Goal: Information Seeking & Learning: Learn about a topic

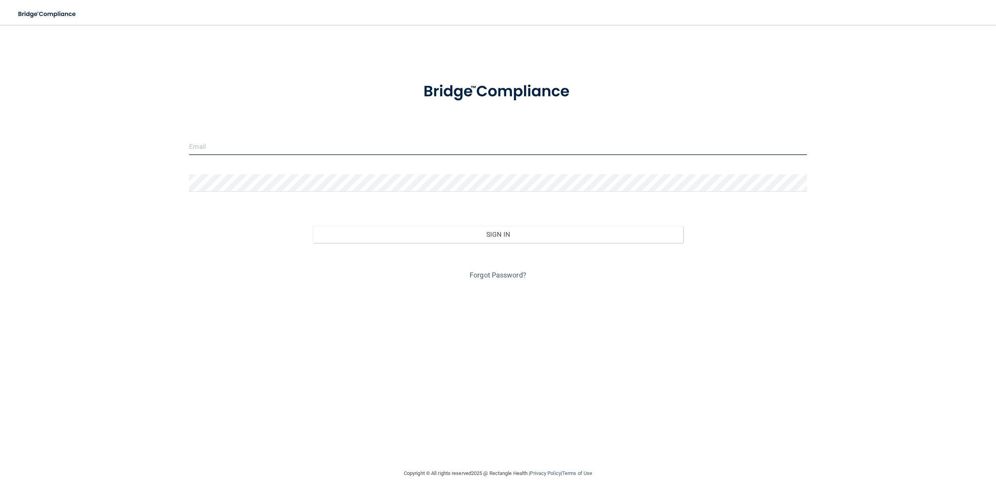
click at [260, 144] on input "email" at bounding box center [497, 147] width 617 height 18
type input "[EMAIL_ADDRESS][DOMAIN_NAME]"
click at [313, 226] on button "Sign In" at bounding box center [498, 234] width 370 height 17
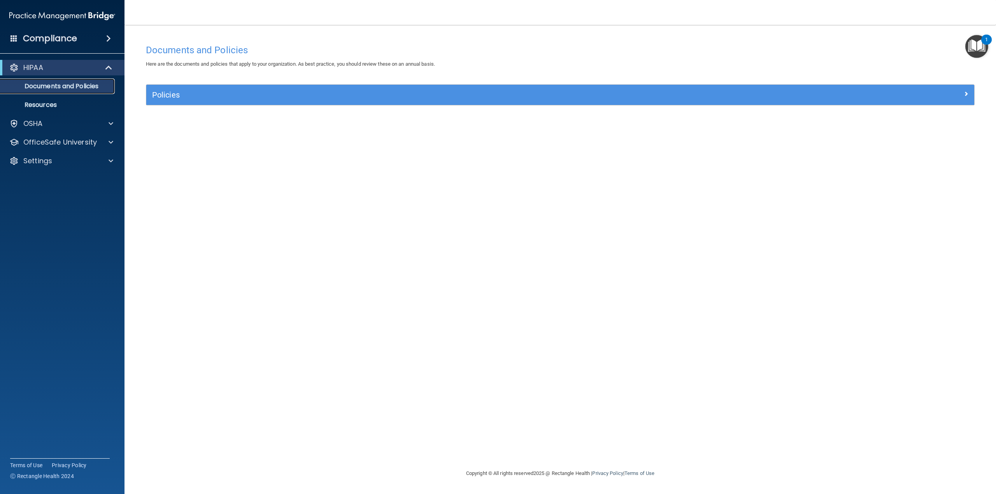
click at [86, 86] on p "Documents and Policies" at bounding box center [58, 86] width 106 height 8
click at [106, 42] on span at bounding box center [108, 38] width 5 height 9
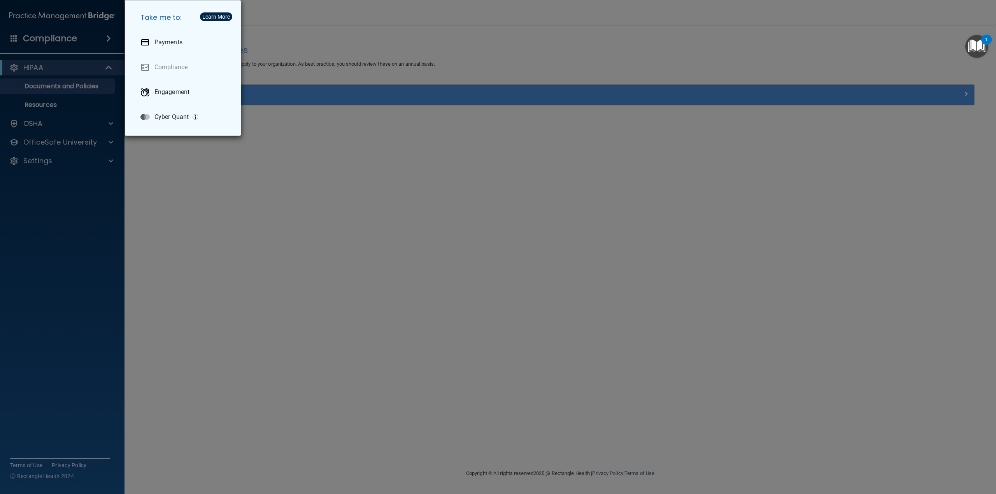
click at [100, 39] on div "Take me to: Payments Compliance Engagement Cyber Quant" at bounding box center [498, 247] width 996 height 494
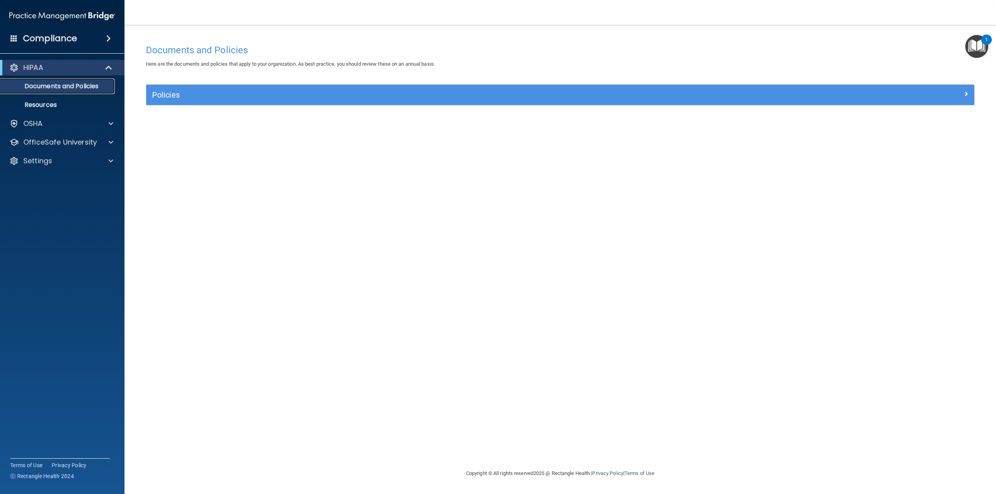
click at [84, 88] on p "Documents and Policies" at bounding box center [58, 86] width 106 height 8
click at [104, 126] on div at bounding box center [109, 123] width 19 height 9
click at [109, 184] on div "OfficeSafe University" at bounding box center [62, 180] width 125 height 16
click at [67, 179] on p "OfficeSafe University" at bounding box center [60, 179] width 74 height 9
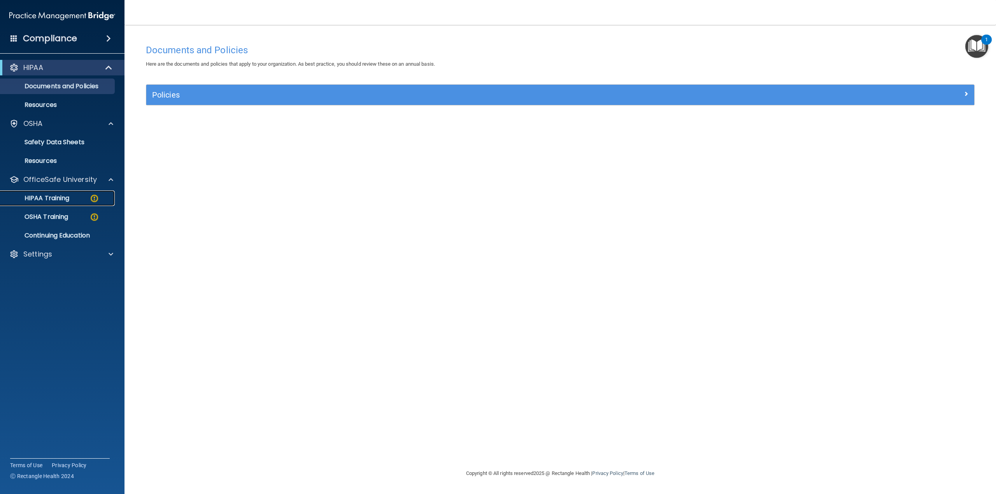
click at [69, 195] on p "HIPAA Training" at bounding box center [37, 199] width 64 height 8
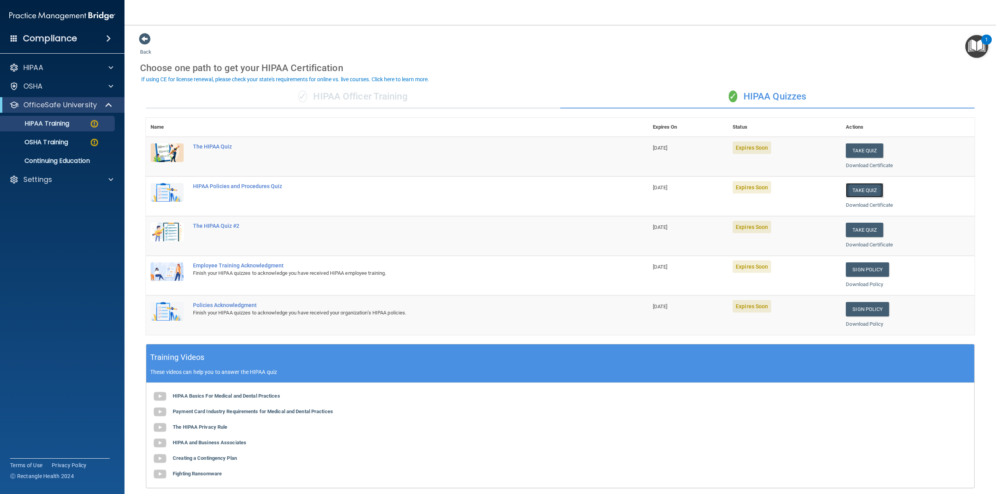
click at [870, 186] on button "Take Quiz" at bounding box center [864, 190] width 37 height 14
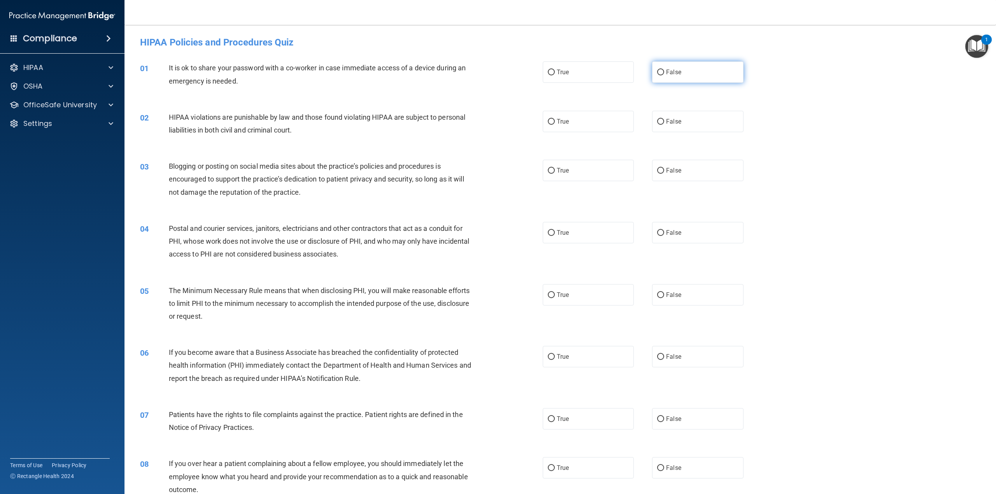
click at [674, 78] on label "False" at bounding box center [697, 71] width 91 height 21
click at [664, 75] on input "False" at bounding box center [660, 73] width 7 height 6
radio input "true"
click at [615, 115] on label "True" at bounding box center [588, 121] width 91 height 21
click at [555, 119] on input "True" at bounding box center [551, 122] width 7 height 6
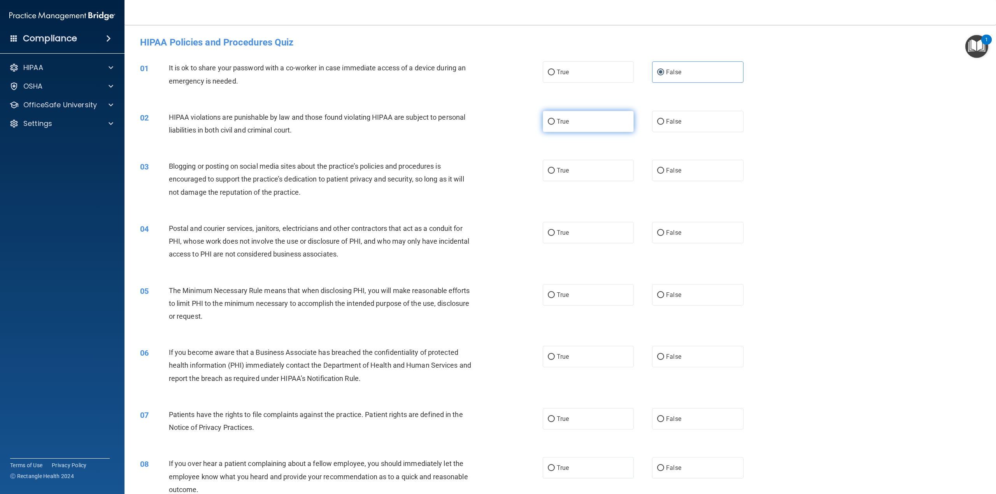
radio input "true"
click at [676, 167] on span "False" at bounding box center [673, 170] width 15 height 7
click at [664, 168] on input "False" at bounding box center [660, 171] width 7 height 6
radio input "true"
drag, startPoint x: 599, startPoint y: 237, endPoint x: 592, endPoint y: 270, distance: 33.7
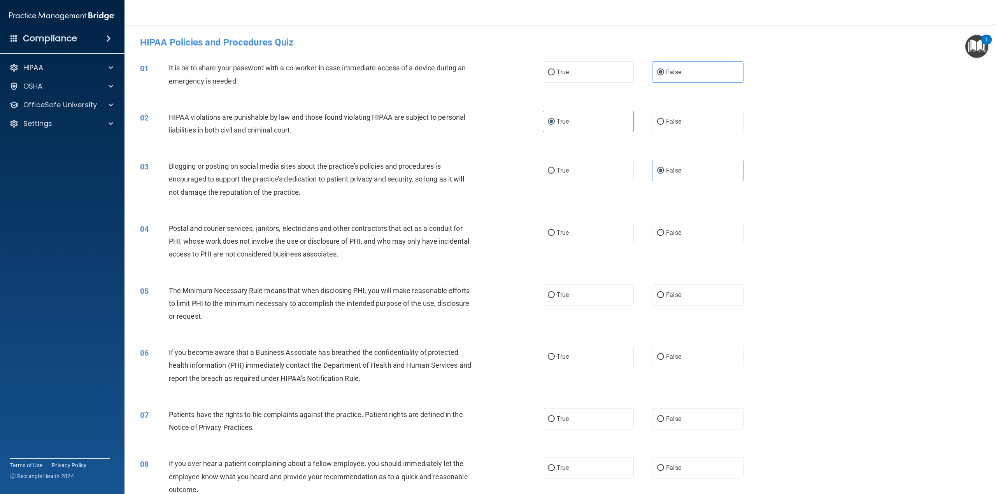
click at [598, 238] on label "True" at bounding box center [588, 232] width 91 height 21
click at [555, 236] on input "True" at bounding box center [551, 233] width 7 height 6
radio input "true"
drag, startPoint x: 589, startPoint y: 287, endPoint x: 616, endPoint y: 318, distance: 40.3
click at [589, 288] on label "True" at bounding box center [588, 294] width 91 height 21
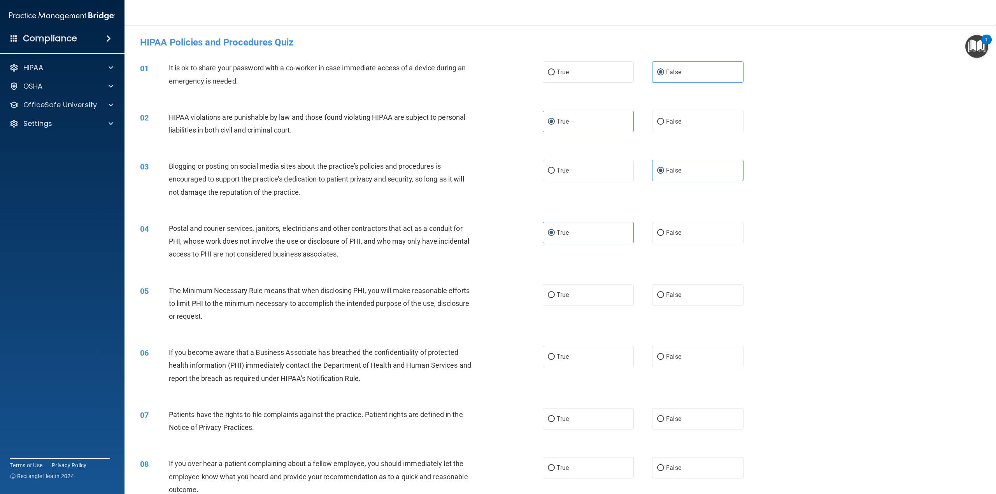
click at [555, 293] on input "True" at bounding box center [551, 296] width 7 height 6
radio input "true"
click at [687, 361] on label "False" at bounding box center [697, 356] width 91 height 21
click at [664, 360] on input "False" at bounding box center [660, 357] width 7 height 6
radio input "true"
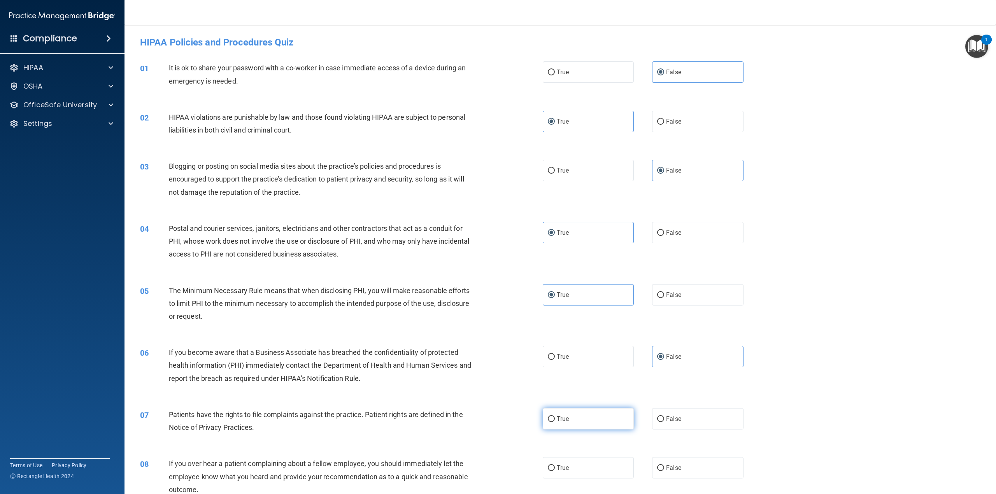
click at [572, 420] on label "True" at bounding box center [588, 418] width 91 height 21
click at [555, 420] on input "True" at bounding box center [551, 420] width 7 height 6
radio input "true"
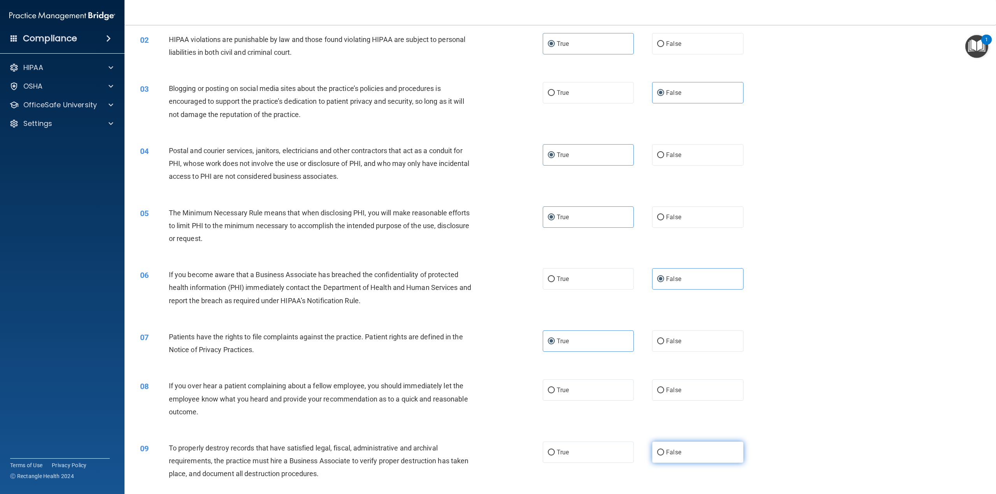
scroll to position [272, 0]
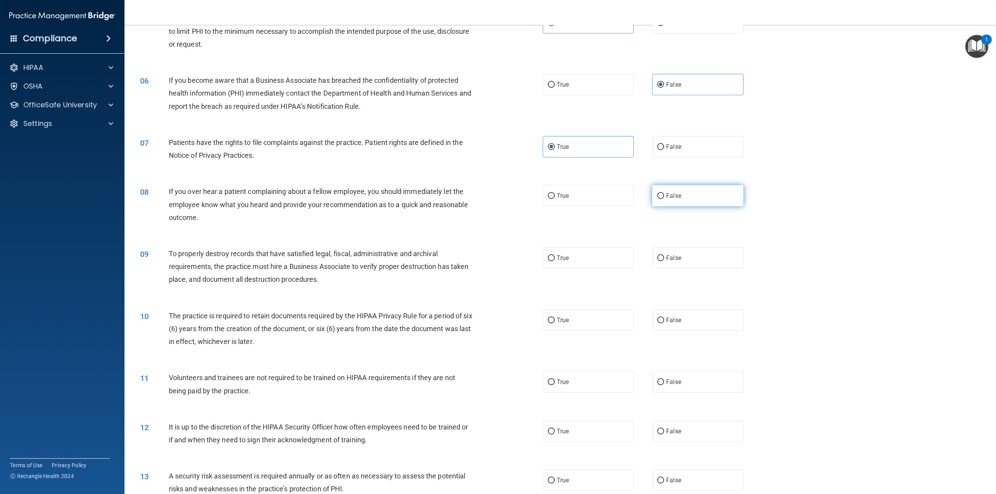
click at [680, 194] on label "False" at bounding box center [697, 195] width 91 height 21
click at [664, 194] on input "False" at bounding box center [660, 196] width 7 height 6
radio input "true"
click at [676, 251] on label "False" at bounding box center [697, 257] width 91 height 21
click at [664, 256] on input "False" at bounding box center [660, 259] width 7 height 6
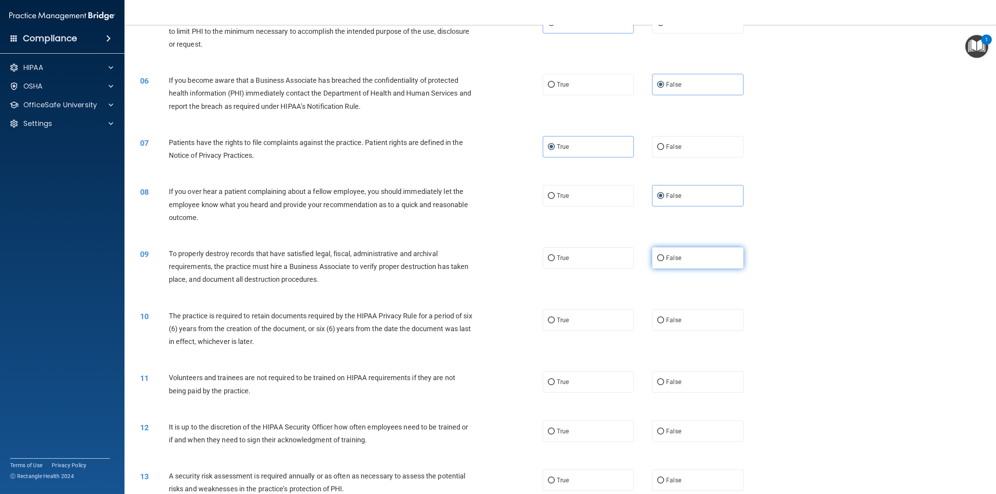
radio input "true"
click at [675, 320] on span "False" at bounding box center [673, 320] width 15 height 7
click at [664, 320] on input "False" at bounding box center [660, 321] width 7 height 6
radio input "true"
click at [624, 323] on label "True" at bounding box center [588, 320] width 91 height 21
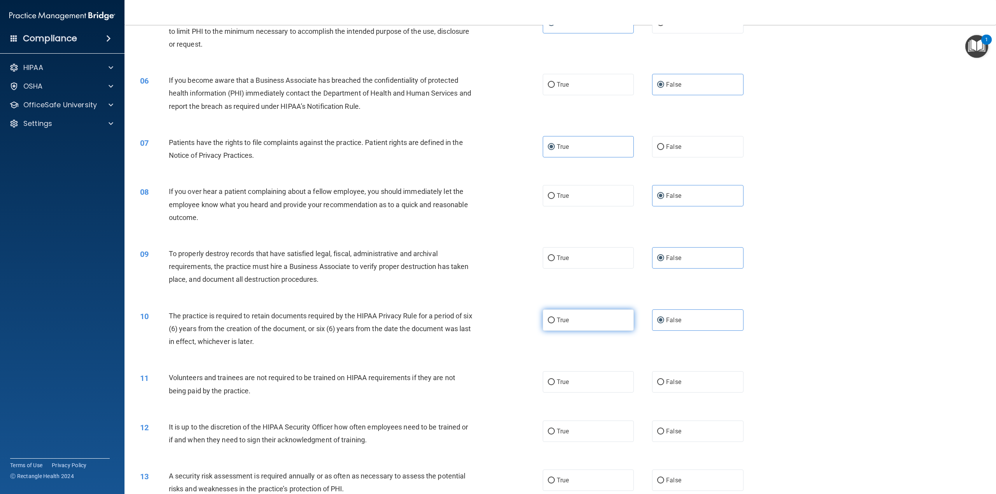
click at [555, 323] on input "True" at bounding box center [551, 321] width 7 height 6
radio input "true"
radio input "false"
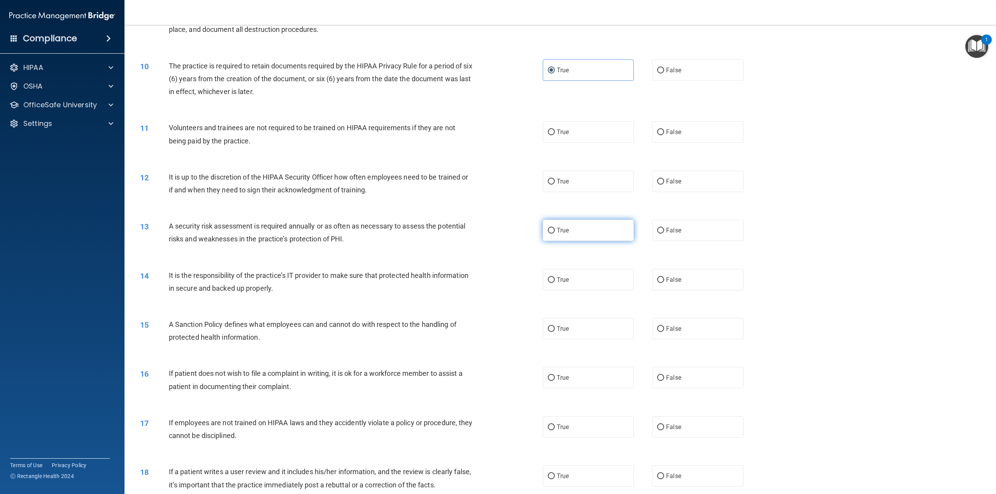
scroll to position [545, 0]
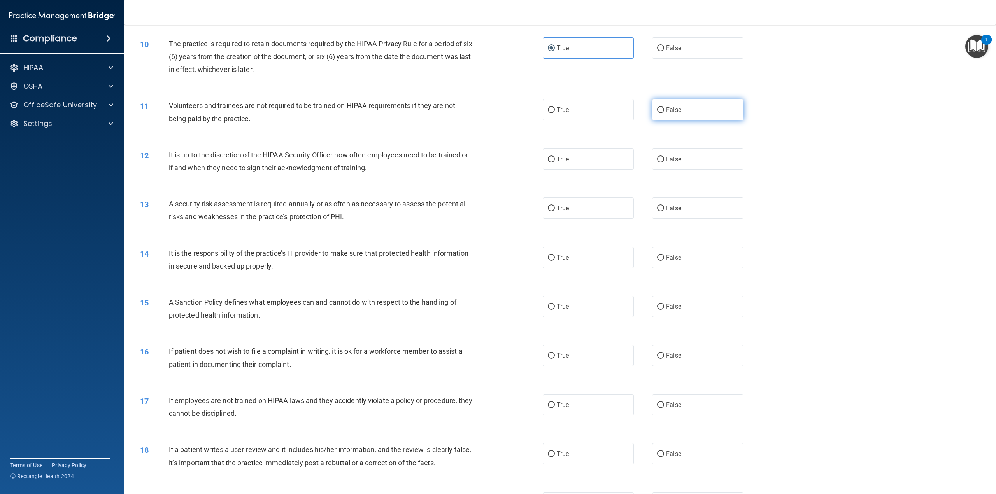
click at [668, 109] on span "False" at bounding box center [673, 109] width 15 height 7
click at [664, 109] on input "False" at bounding box center [660, 110] width 7 height 6
radio input "true"
click at [671, 157] on span "False" at bounding box center [673, 159] width 15 height 7
click at [664, 157] on input "False" at bounding box center [660, 160] width 7 height 6
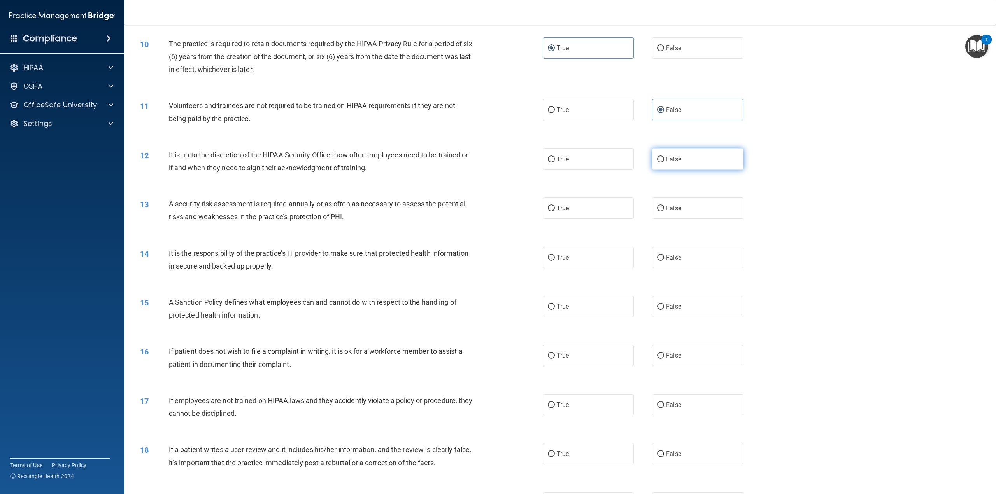
radio input "true"
drag, startPoint x: 609, startPoint y: 202, endPoint x: 650, endPoint y: 234, distance: 52.3
click at [610, 202] on label "True" at bounding box center [588, 208] width 91 height 21
click at [555, 206] on input "True" at bounding box center [551, 209] width 7 height 6
radio input "true"
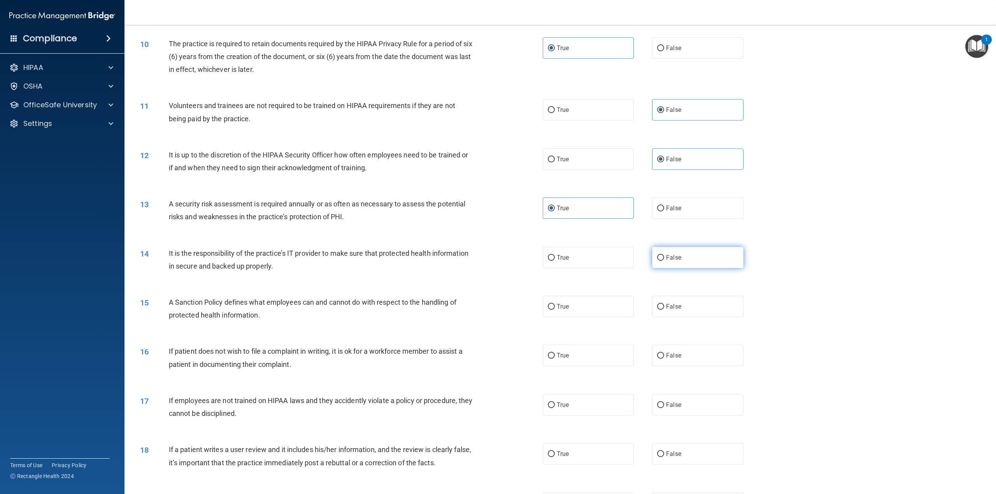
click at [670, 263] on label "False" at bounding box center [697, 257] width 91 height 21
click at [664, 261] on input "False" at bounding box center [660, 258] width 7 height 6
radio input "true"
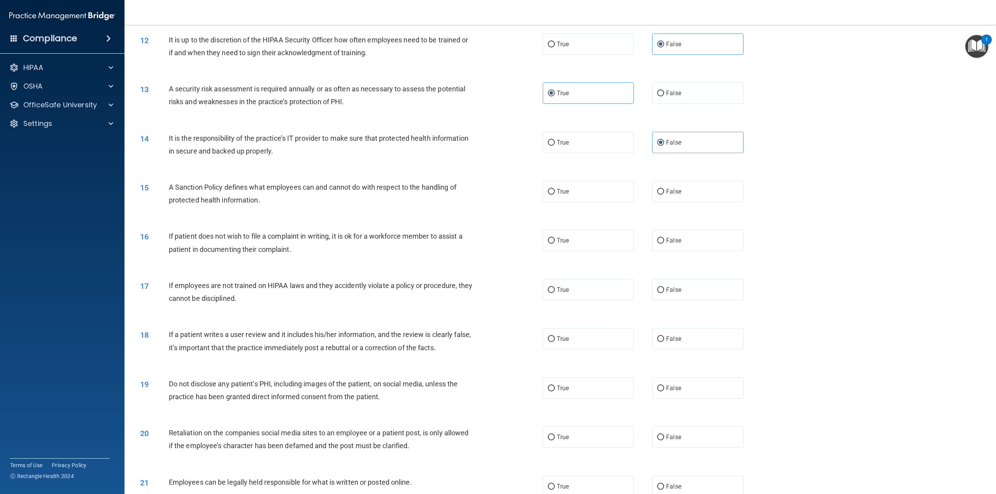
scroll to position [661, 0]
click at [690, 200] on label "False" at bounding box center [697, 189] width 91 height 21
click at [664, 193] on input "False" at bounding box center [660, 191] width 7 height 6
radio input "true"
click at [585, 239] on label "True" at bounding box center [588, 238] width 91 height 21
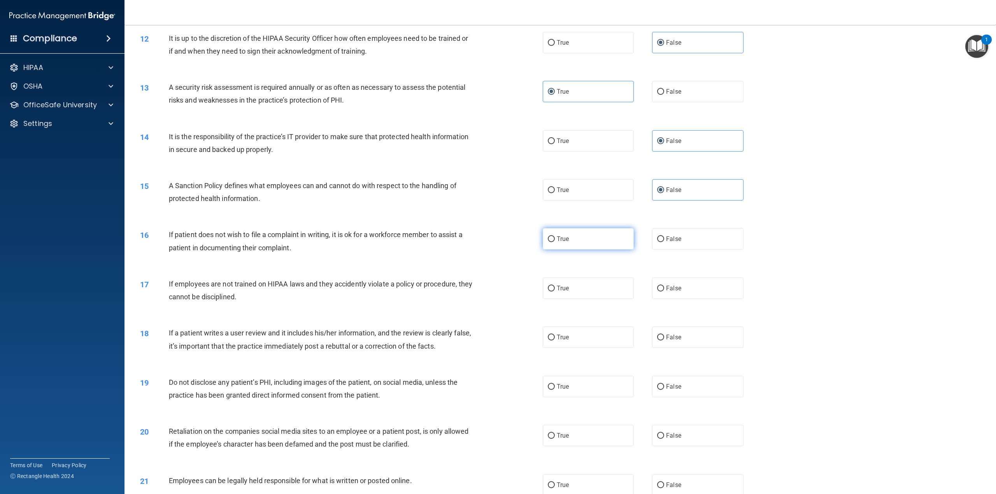
click at [555, 239] on input "True" at bounding box center [551, 240] width 7 height 6
radio input "true"
click at [667, 297] on label "False" at bounding box center [697, 288] width 91 height 21
click at [664, 292] on input "False" at bounding box center [660, 289] width 7 height 6
radio input "true"
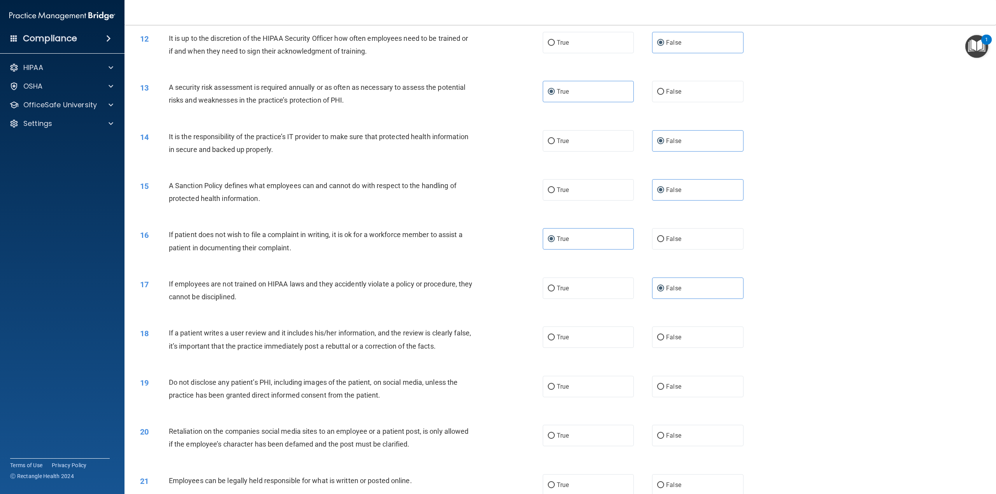
drag, startPoint x: 673, startPoint y: 345, endPoint x: 654, endPoint y: 360, distance: 23.6
click at [673, 344] on label "False" at bounding box center [697, 337] width 91 height 21
click at [664, 341] on input "False" at bounding box center [660, 338] width 7 height 6
radio input "true"
click at [616, 379] on label "True" at bounding box center [588, 386] width 91 height 21
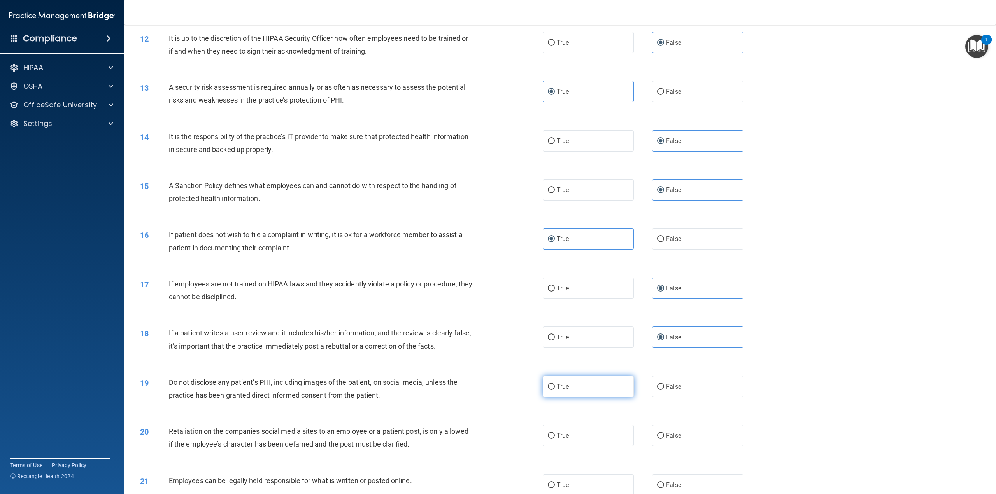
click at [555, 384] on input "True" at bounding box center [551, 387] width 7 height 6
radio input "true"
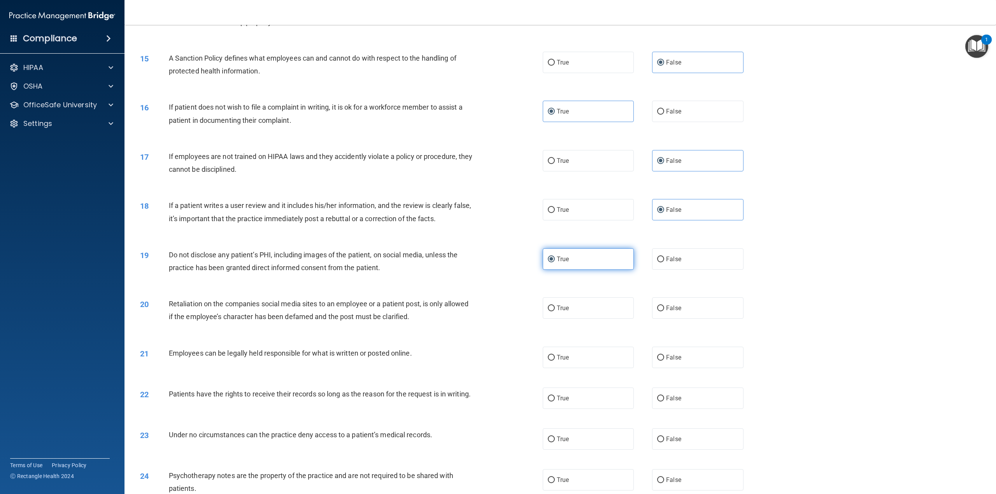
scroll to position [817, 0]
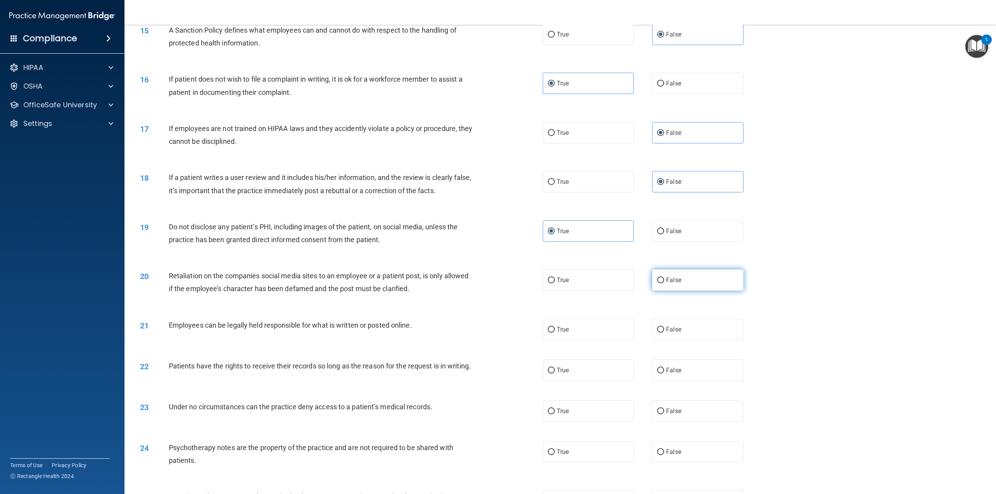
drag, startPoint x: 674, startPoint y: 287, endPoint x: 598, endPoint y: 305, distance: 78.0
click at [673, 286] on label "False" at bounding box center [697, 280] width 91 height 21
click at [664, 284] on input "False" at bounding box center [660, 281] width 7 height 6
radio input "true"
click at [599, 323] on label "True" at bounding box center [588, 329] width 91 height 21
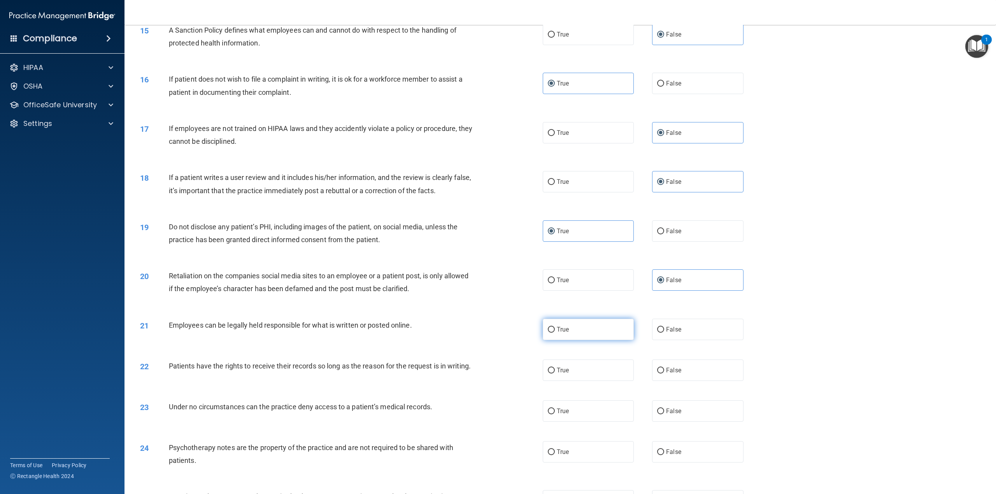
click at [555, 327] on input "True" at bounding box center [551, 330] width 7 height 6
radio input "true"
click at [657, 372] on input "False" at bounding box center [660, 371] width 7 height 6
radio input "true"
click at [666, 415] on span "False" at bounding box center [673, 411] width 15 height 7
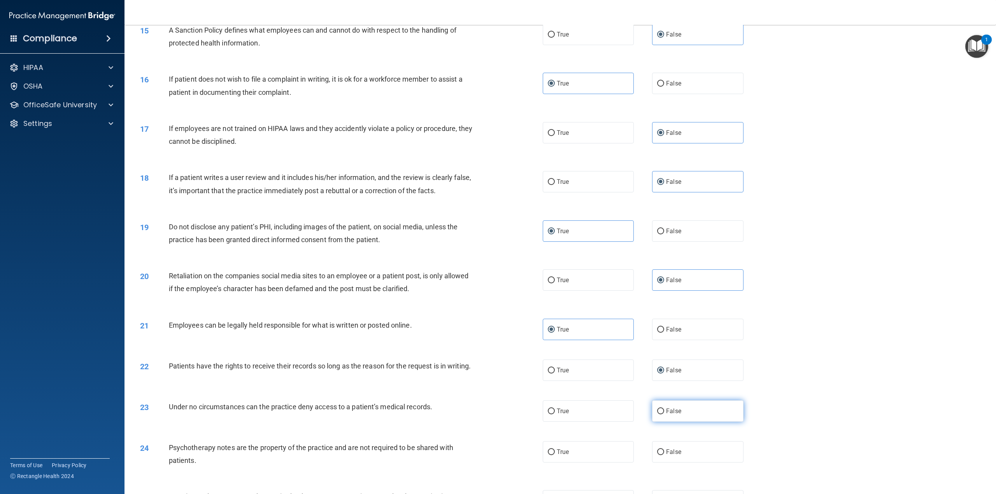
click at [664, 415] on input "False" at bounding box center [660, 412] width 7 height 6
radio input "true"
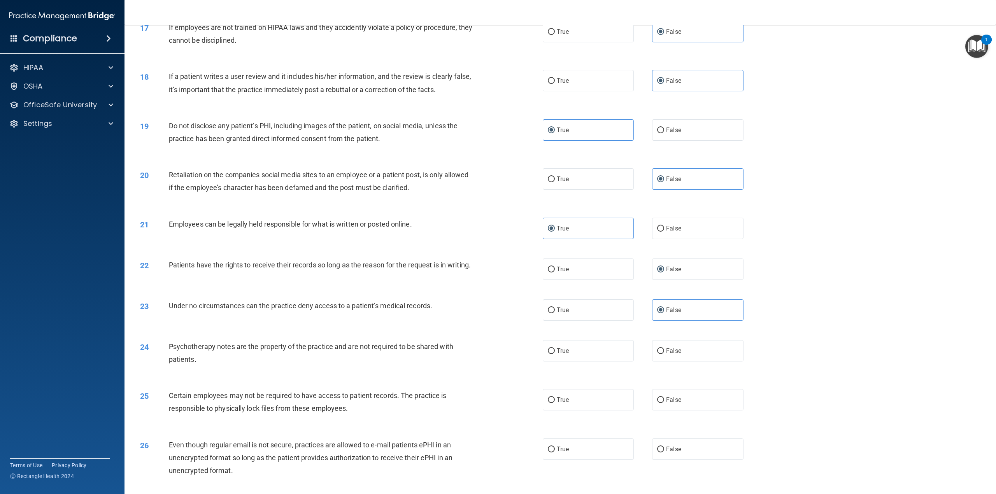
scroll to position [973, 0]
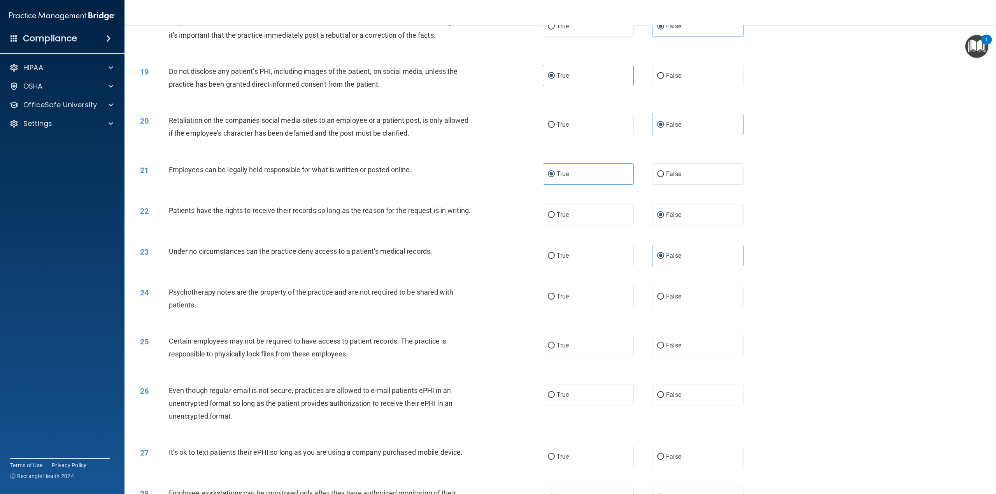
drag, startPoint x: 562, startPoint y: 300, endPoint x: 564, endPoint y: 337, distance: 37.0
click at [563, 301] on label "True" at bounding box center [588, 296] width 91 height 21
click at [555, 300] on input "True" at bounding box center [551, 297] width 7 height 6
radio input "true"
click at [569, 356] on label "True" at bounding box center [588, 345] width 91 height 21
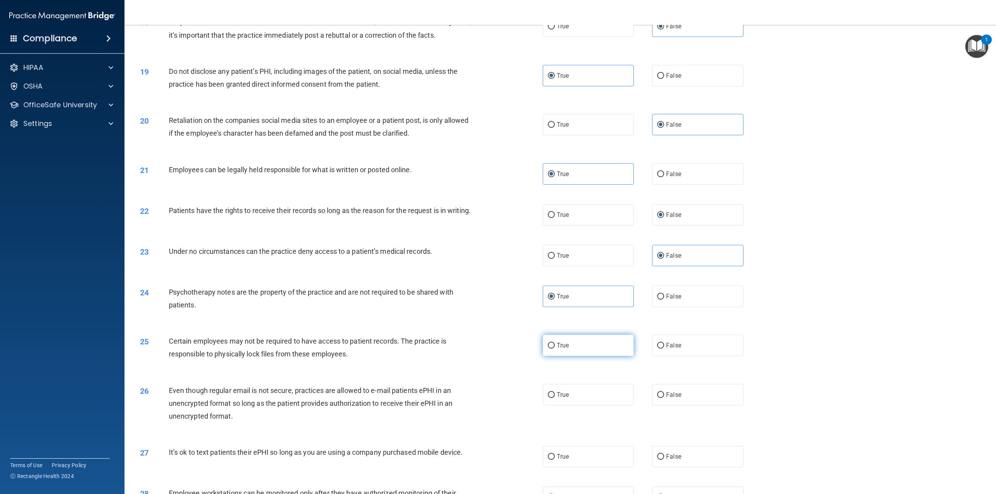
click at [555, 349] on input "True" at bounding box center [551, 346] width 7 height 6
radio input "true"
click at [577, 406] on label "True" at bounding box center [588, 394] width 91 height 21
click at [555, 398] on input "True" at bounding box center [551, 396] width 7 height 6
radio input "true"
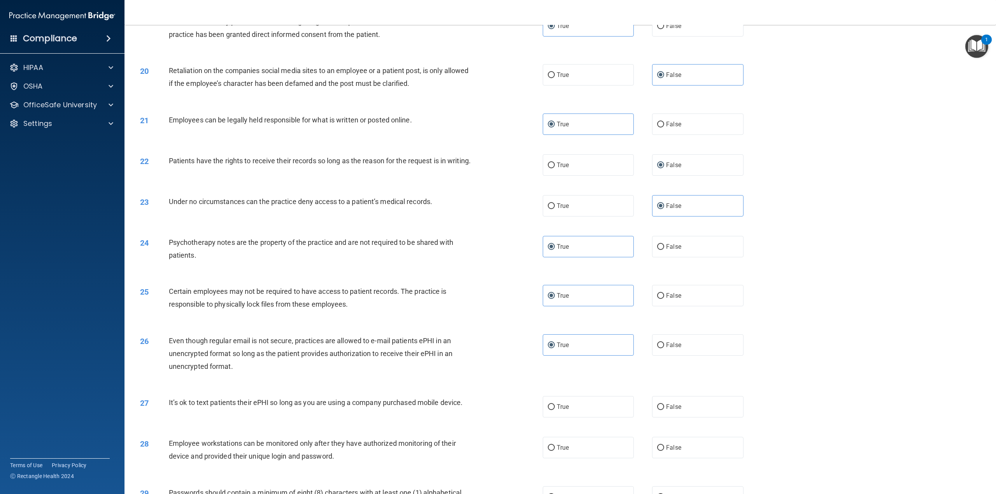
scroll to position [1128, 0]
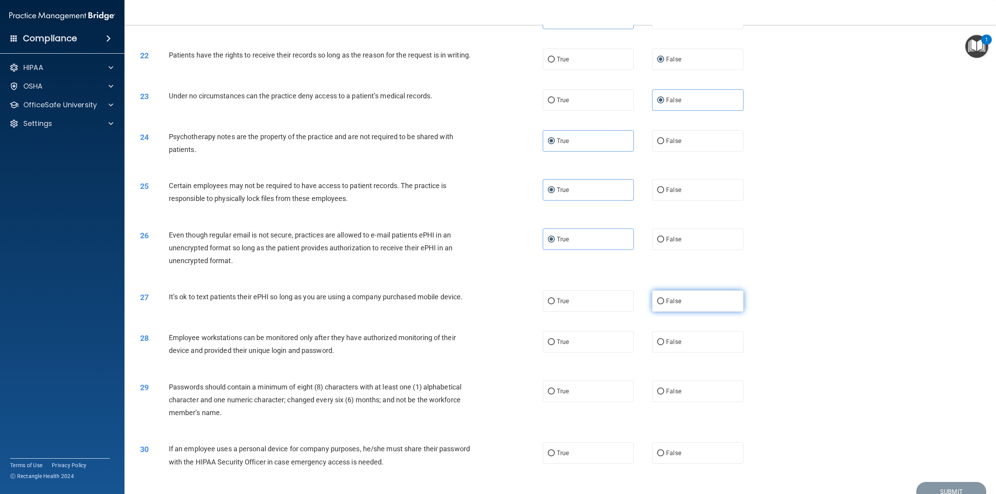
click at [697, 312] on label "False" at bounding box center [697, 301] width 91 height 21
click at [664, 305] on input "False" at bounding box center [660, 302] width 7 height 6
radio input "true"
click at [703, 353] on label "False" at bounding box center [697, 341] width 91 height 21
click at [664, 345] on input "False" at bounding box center [660, 343] width 7 height 6
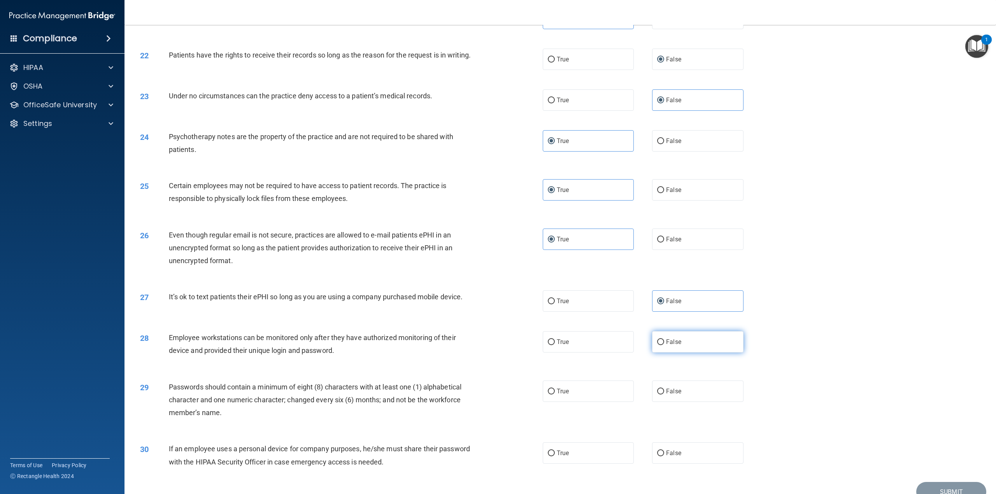
radio input "true"
drag, startPoint x: 584, startPoint y: 399, endPoint x: 660, endPoint y: 401, distance: 75.5
click at [587, 397] on label "True" at bounding box center [588, 391] width 91 height 21
click at [555, 395] on input "True" at bounding box center [551, 392] width 7 height 6
radio input "true"
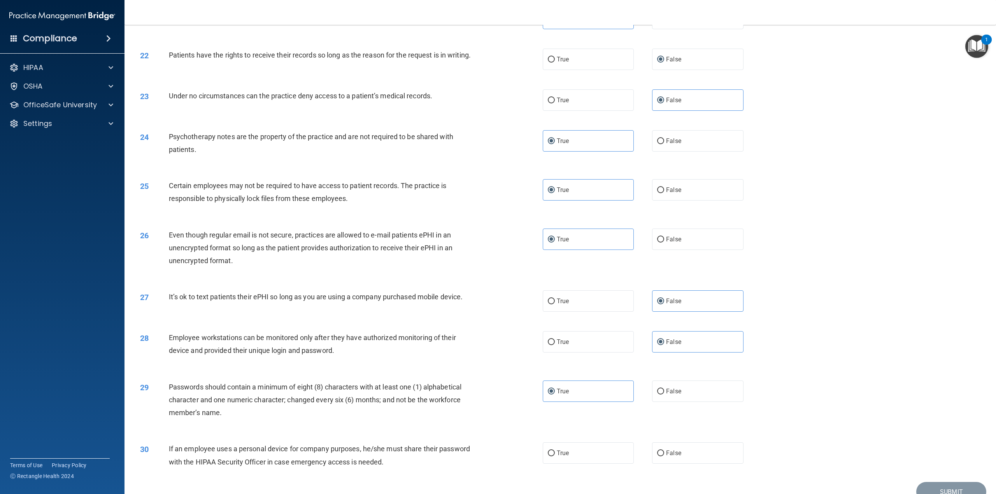
scroll to position [1175, 0]
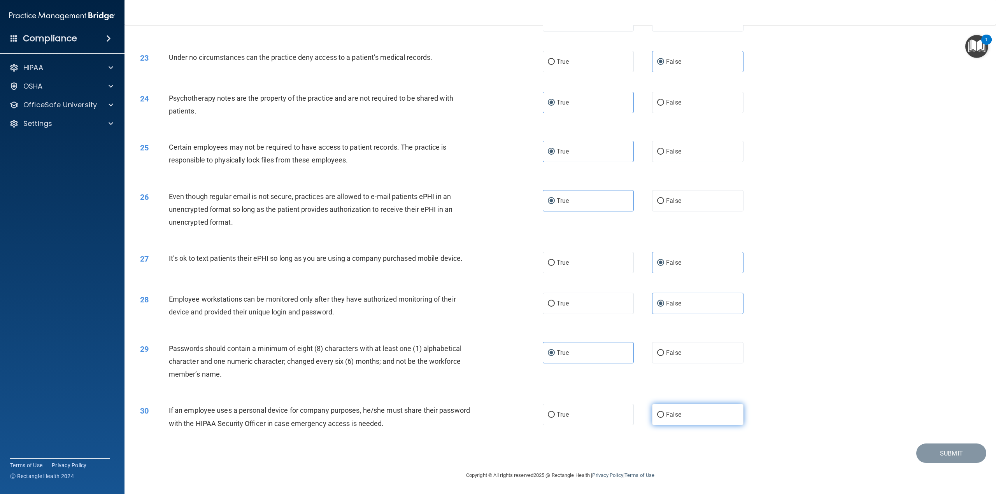
click at [696, 408] on label "False" at bounding box center [697, 414] width 91 height 21
click at [664, 412] on input "False" at bounding box center [660, 415] width 7 height 6
radio input "true"
click at [926, 454] on button "Submit" at bounding box center [951, 454] width 70 height 20
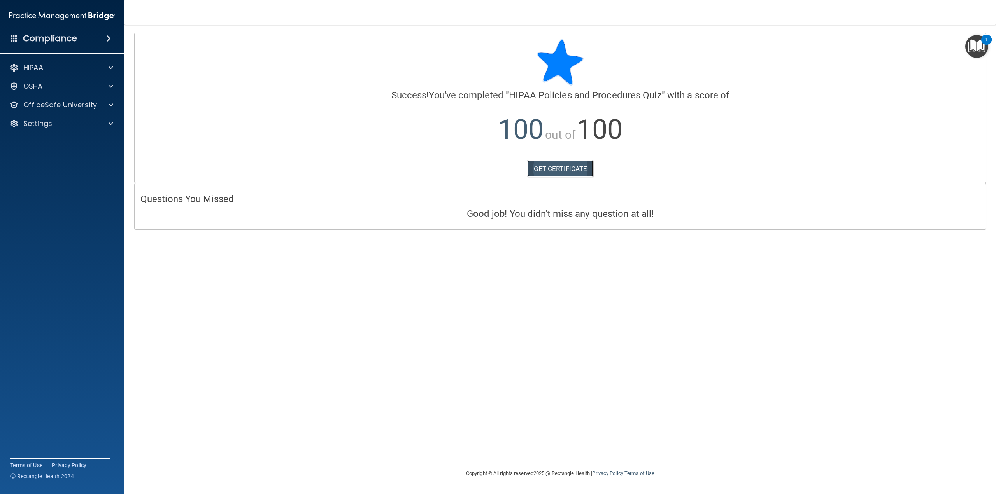
click at [572, 171] on link "GET CERTIFICATE" at bounding box center [560, 168] width 67 height 17
click at [112, 72] on span at bounding box center [111, 67] width 5 height 9
click at [110, 119] on div "OSHA" at bounding box center [62, 124] width 125 height 16
click at [110, 140] on span at bounding box center [111, 142] width 5 height 9
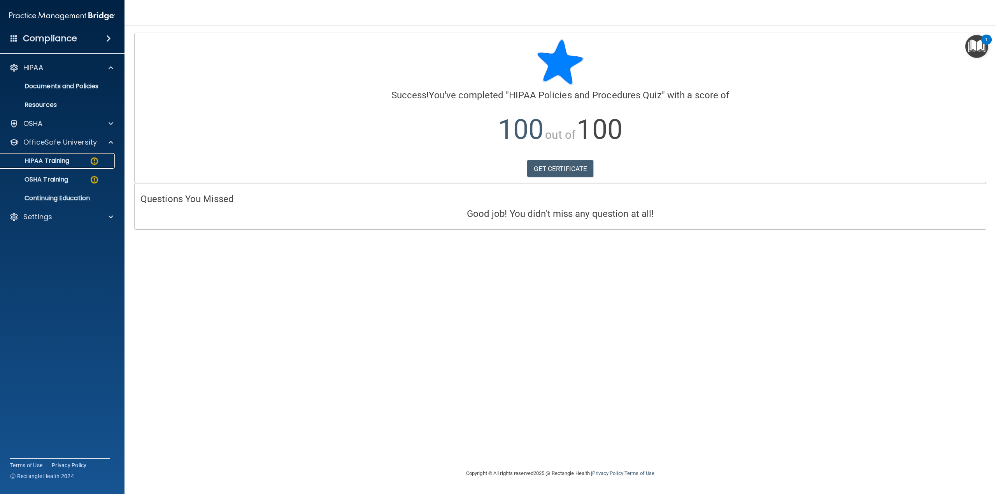
click at [83, 162] on div "HIPAA Training" at bounding box center [58, 161] width 106 height 8
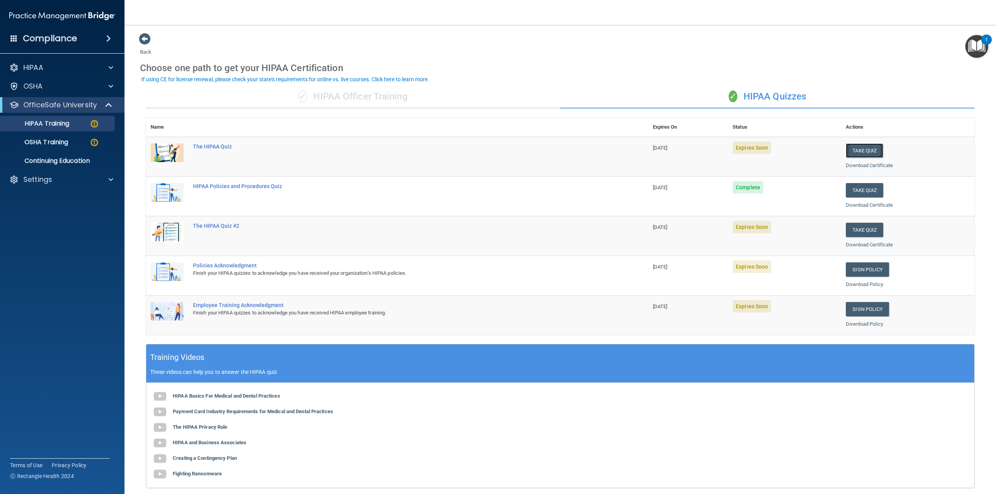
click at [857, 149] on button "Take Quiz" at bounding box center [864, 151] width 37 height 14
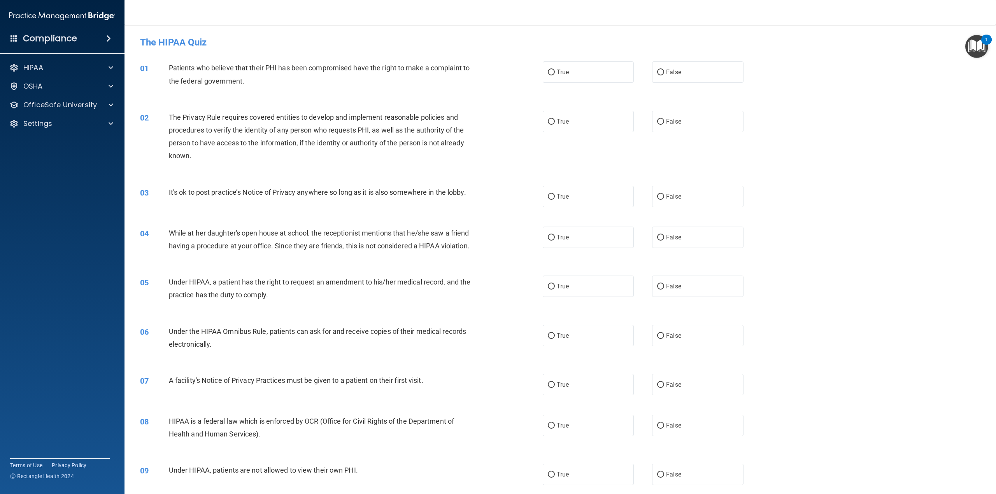
drag, startPoint x: 561, startPoint y: 80, endPoint x: 566, endPoint y: 107, distance: 27.3
click at [561, 79] on label "True" at bounding box center [588, 71] width 91 height 21
click at [555, 75] on input "True" at bounding box center [551, 73] width 7 height 6
radio input "true"
click at [570, 119] on label "True" at bounding box center [588, 121] width 91 height 21
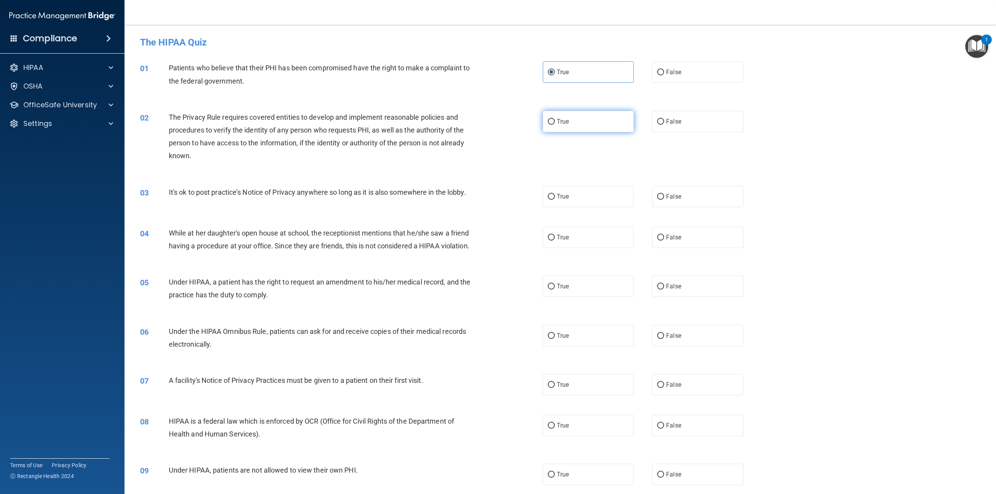
click at [555, 119] on input "True" at bounding box center [551, 122] width 7 height 6
radio input "true"
click at [682, 200] on label "False" at bounding box center [697, 196] width 91 height 21
click at [664, 200] on input "False" at bounding box center [660, 197] width 7 height 6
radio input "true"
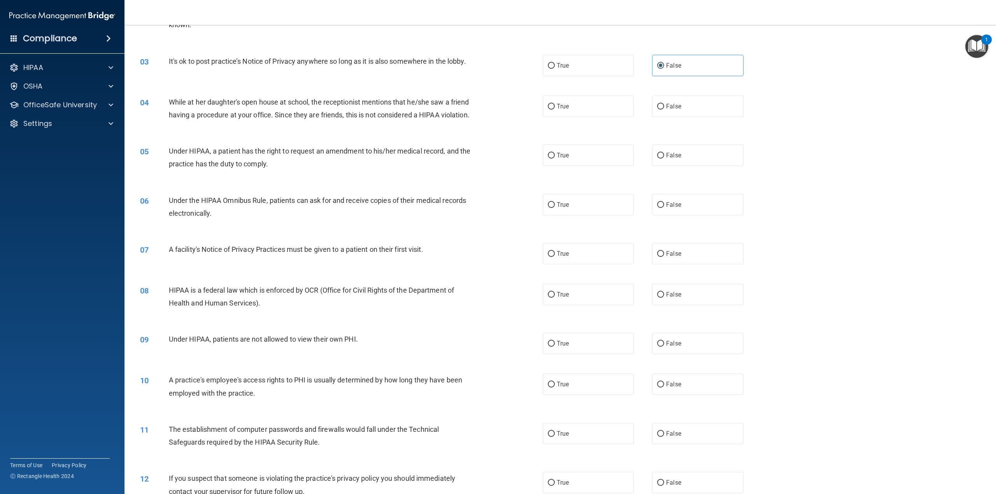
scroll to position [156, 0]
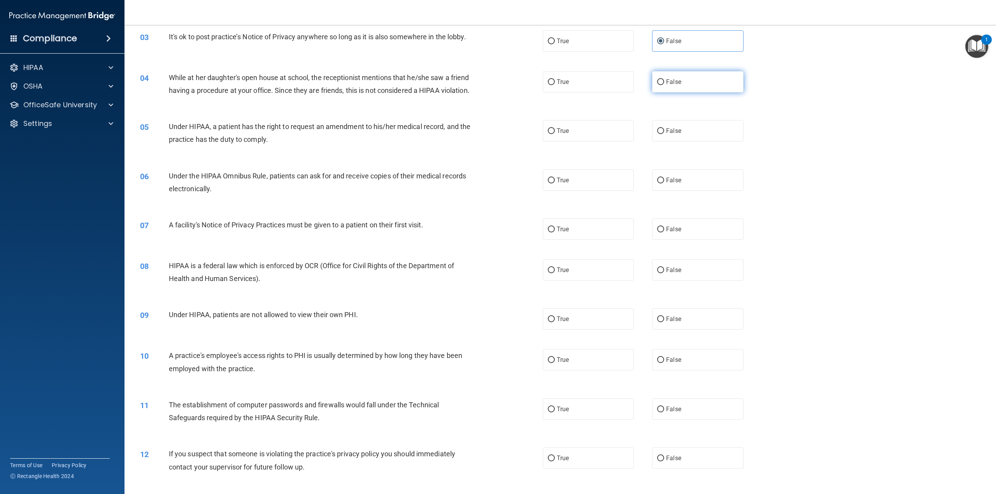
click at [699, 85] on label "False" at bounding box center [697, 81] width 91 height 21
click at [664, 85] on input "False" at bounding box center [660, 82] width 7 height 6
radio input "true"
click at [694, 142] on label "False" at bounding box center [697, 130] width 91 height 21
click at [664, 134] on input "False" at bounding box center [660, 131] width 7 height 6
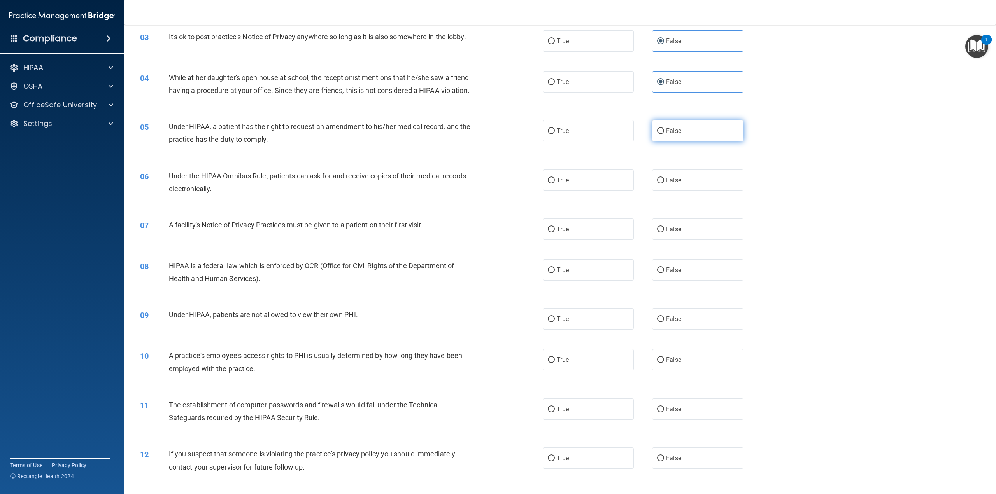
radio input "true"
click at [603, 191] on label "True" at bounding box center [588, 180] width 91 height 21
click at [555, 184] on input "True" at bounding box center [551, 181] width 7 height 6
radio input "true"
click at [597, 240] on label "True" at bounding box center [588, 229] width 91 height 21
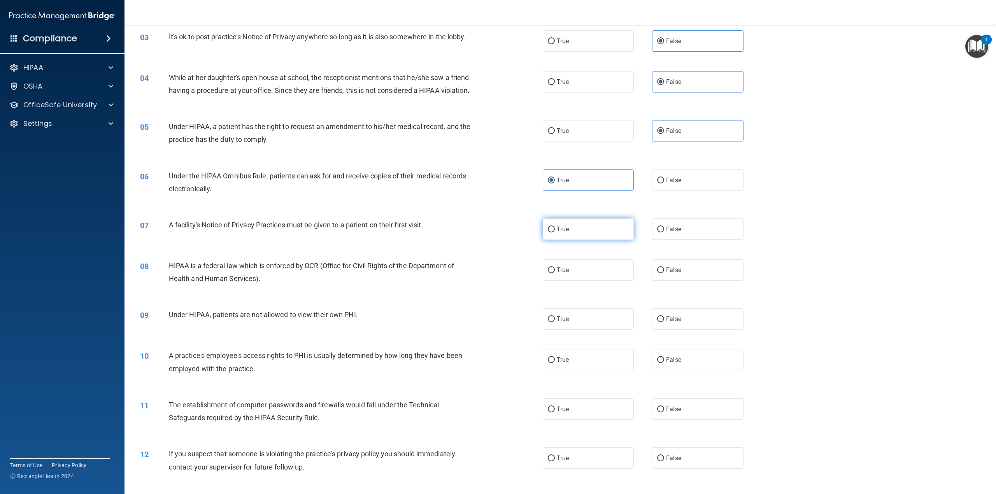
click at [555, 233] on input "True" at bounding box center [551, 230] width 7 height 6
radio input "true"
click at [588, 281] on label "True" at bounding box center [588, 269] width 91 height 21
click at [555, 273] on input "True" at bounding box center [551, 271] width 7 height 6
radio input "true"
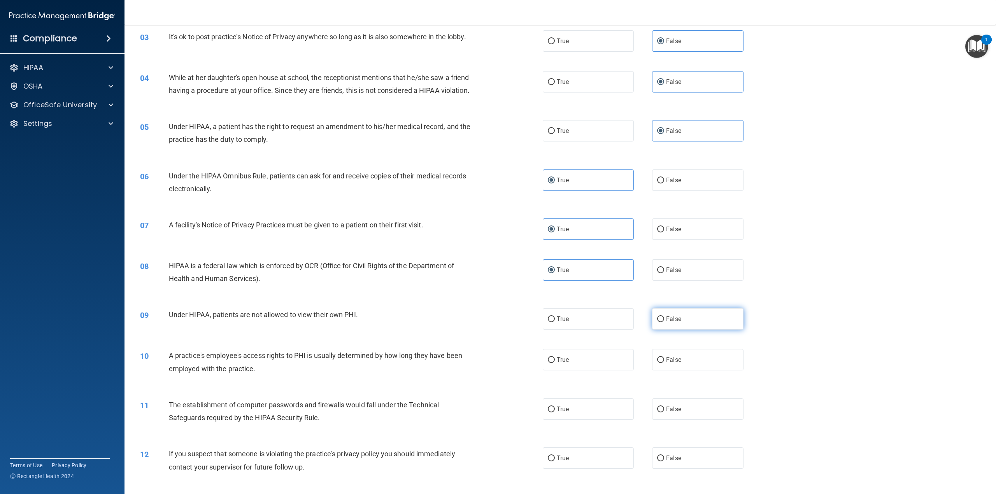
click at [657, 323] on input "False" at bounding box center [660, 320] width 7 height 6
radio input "true"
drag, startPoint x: 661, startPoint y: 384, endPoint x: 653, endPoint y: 380, distance: 8.7
click at [662, 371] on label "False" at bounding box center [697, 359] width 91 height 21
click at [662, 363] on input "False" at bounding box center [660, 361] width 7 height 6
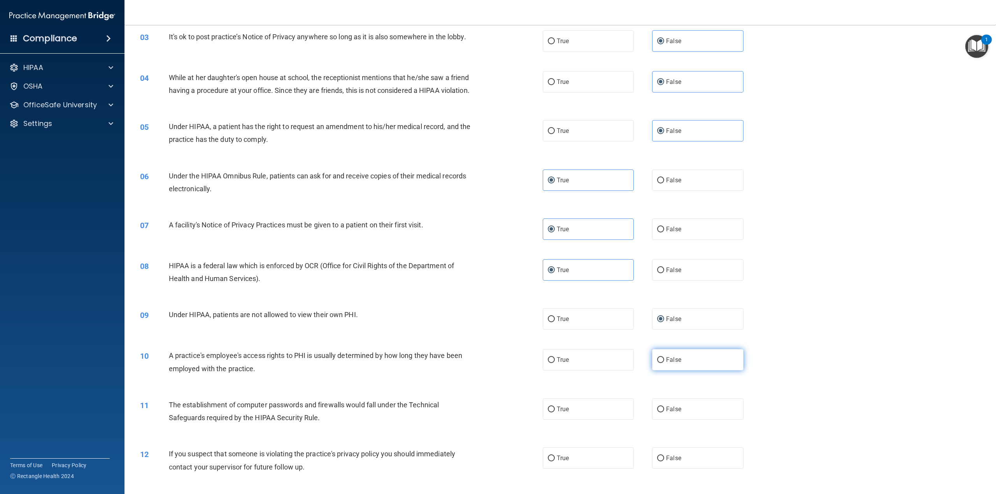
radio input "true"
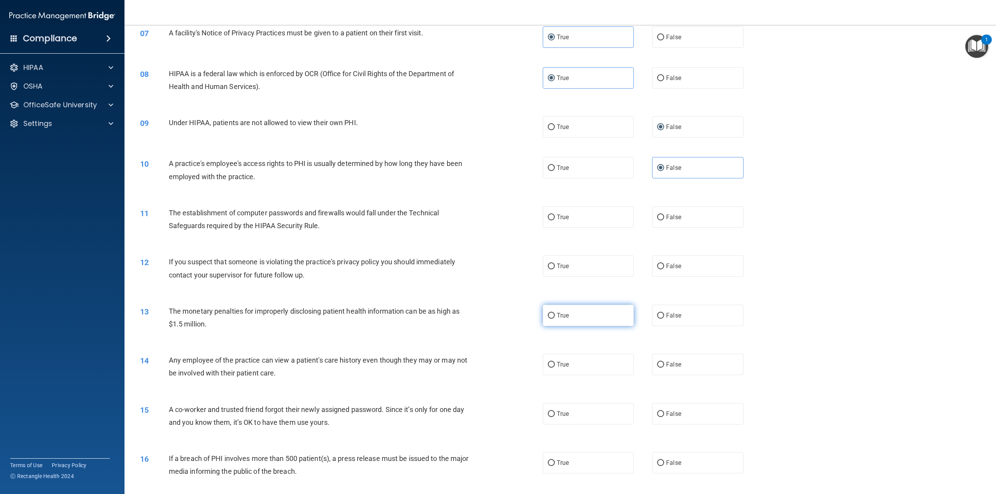
scroll to position [350, 0]
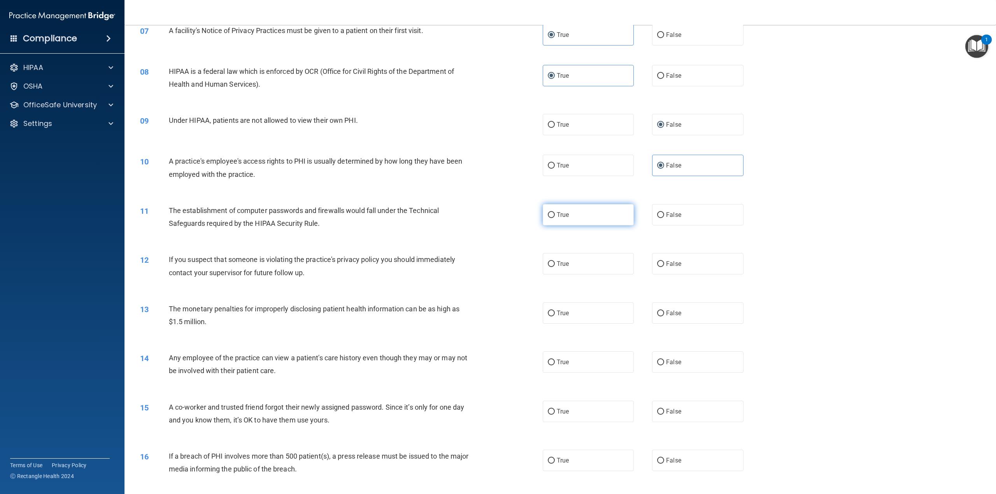
click at [584, 226] on label "True" at bounding box center [588, 214] width 91 height 21
click at [555, 218] on input "True" at bounding box center [551, 215] width 7 height 6
radio input "true"
click at [575, 273] on label "True" at bounding box center [588, 263] width 91 height 21
click at [555, 267] on input "True" at bounding box center [551, 264] width 7 height 6
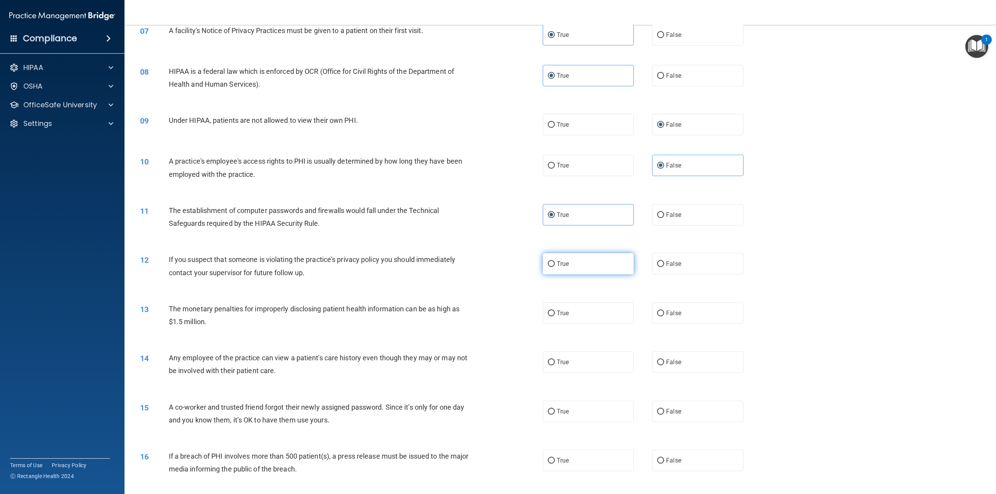
radio input "true"
click at [581, 324] on label "True" at bounding box center [588, 313] width 91 height 21
click at [555, 317] on input "True" at bounding box center [551, 314] width 7 height 6
radio input "true"
click at [680, 373] on label "False" at bounding box center [697, 362] width 91 height 21
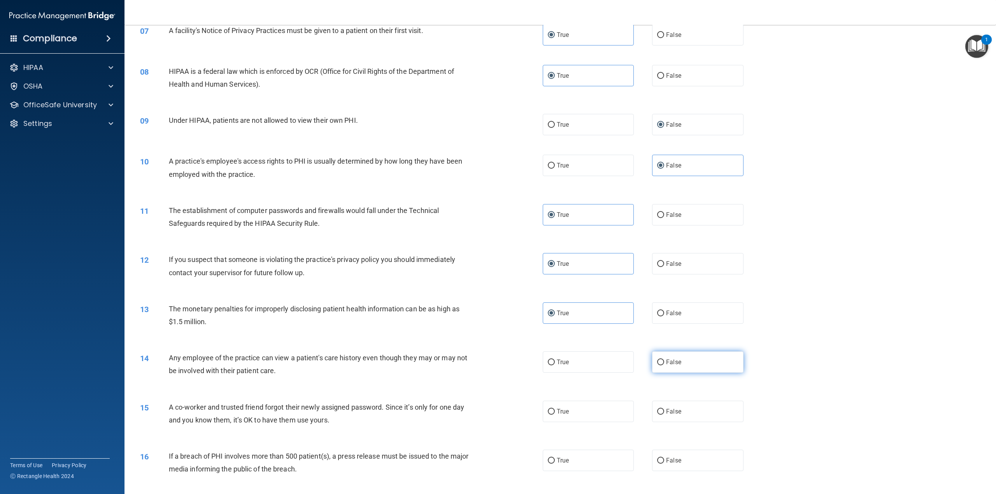
click at [664, 366] on input "False" at bounding box center [660, 363] width 7 height 6
radio input "true"
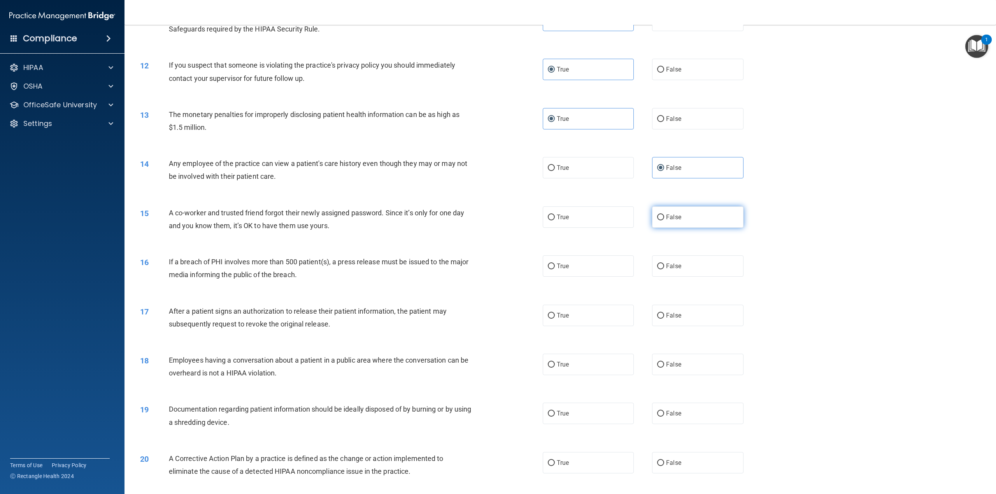
click at [672, 228] on label "False" at bounding box center [697, 217] width 91 height 21
click at [664, 221] on input "False" at bounding box center [660, 218] width 7 height 6
radio input "true"
click at [581, 277] on label "True" at bounding box center [588, 266] width 91 height 21
click at [555, 270] on input "True" at bounding box center [551, 267] width 7 height 6
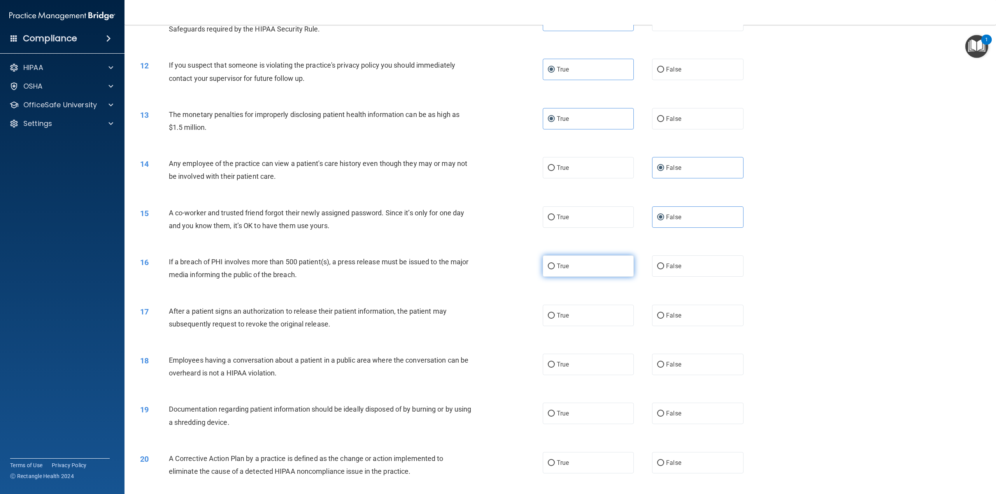
radio input "true"
click at [578, 326] on label "True" at bounding box center [588, 315] width 91 height 21
click at [555, 319] on input "True" at bounding box center [551, 316] width 7 height 6
radio input "true"
click at [666, 368] on span "False" at bounding box center [673, 364] width 15 height 7
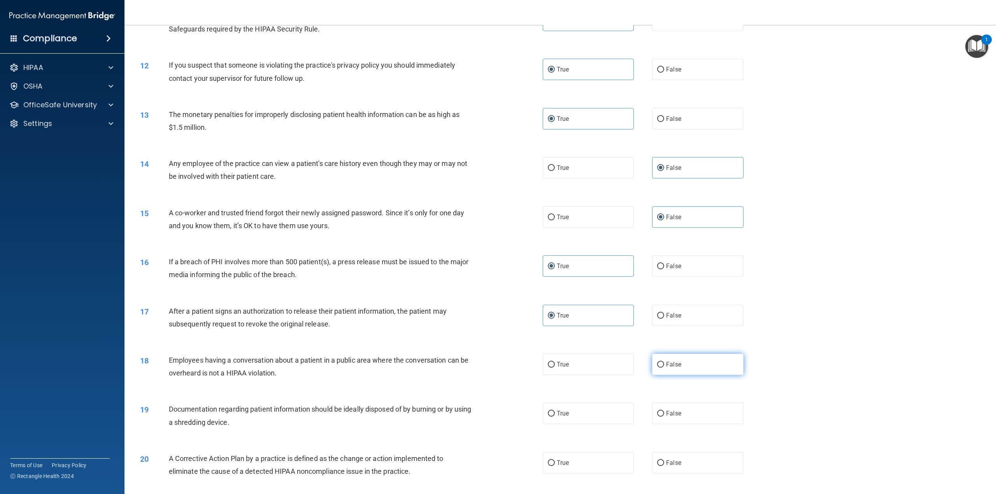
click at [663, 368] on input "False" at bounding box center [660, 365] width 7 height 6
radio input "true"
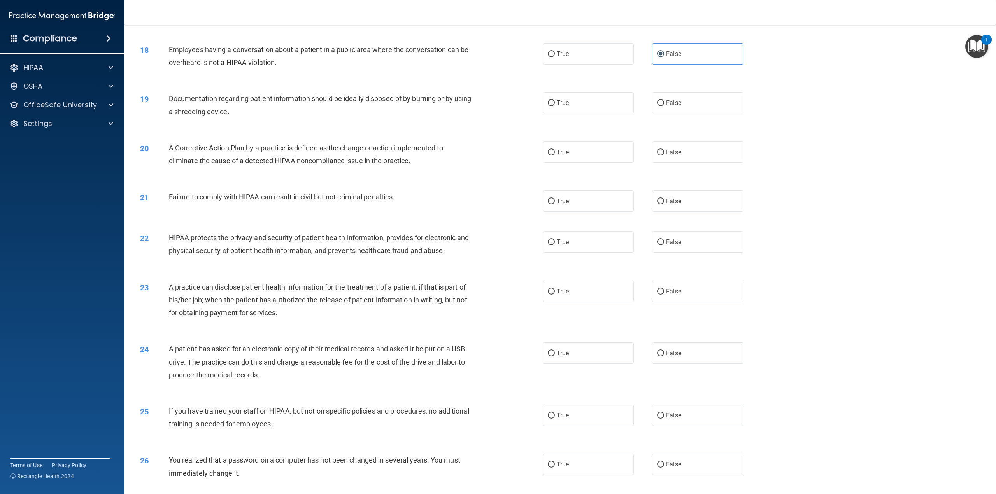
scroll to position [856, 0]
click at [575, 113] on label "True" at bounding box center [588, 102] width 91 height 21
click at [555, 106] on input "True" at bounding box center [551, 103] width 7 height 6
radio input "true"
click at [572, 163] on label "True" at bounding box center [588, 151] width 91 height 21
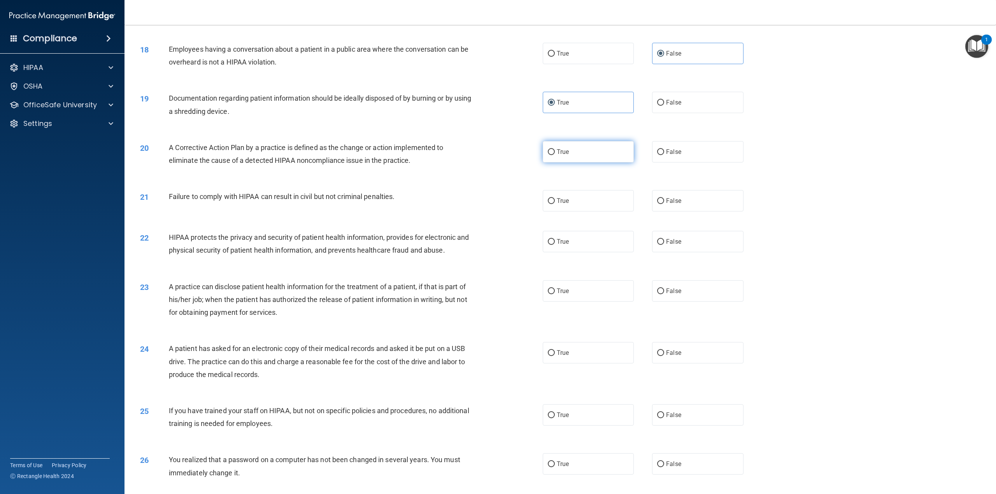
click at [555, 155] on input "True" at bounding box center [551, 152] width 7 height 6
radio input "true"
click at [681, 210] on label "False" at bounding box center [697, 200] width 91 height 21
click at [664, 204] on input "False" at bounding box center [660, 201] width 7 height 6
radio input "true"
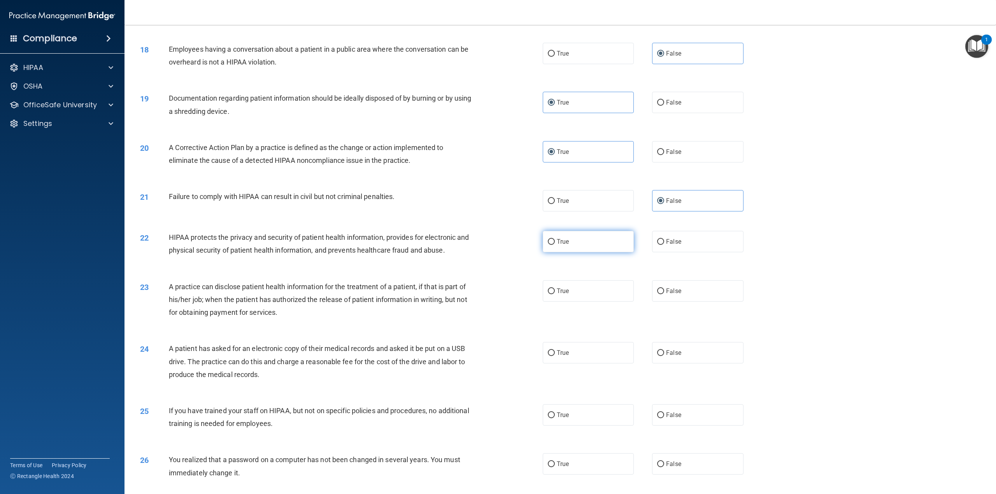
click at [622, 252] on label "True" at bounding box center [588, 241] width 91 height 21
click at [555, 245] on input "True" at bounding box center [551, 242] width 7 height 6
radio input "true"
click at [668, 302] on label "False" at bounding box center [697, 290] width 91 height 21
click at [664, 294] on input "False" at bounding box center [660, 292] width 7 height 6
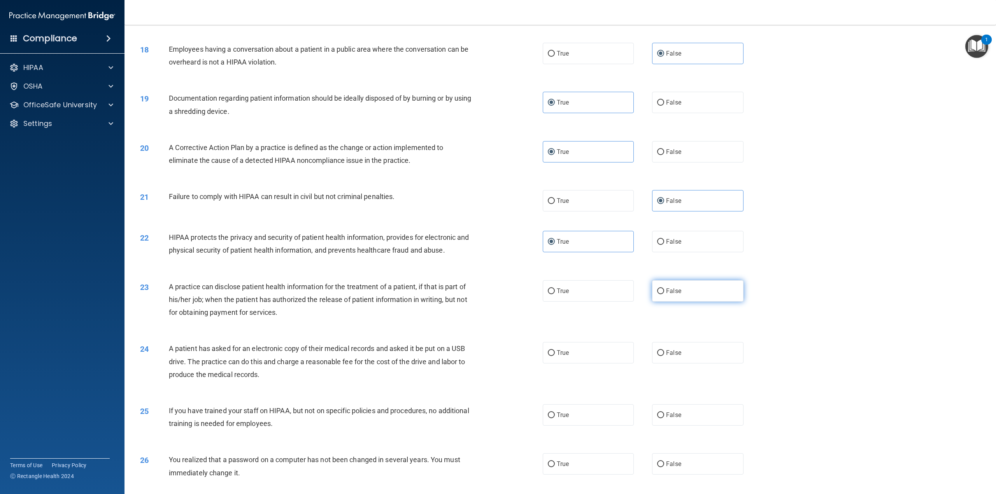
radio input "true"
click at [592, 364] on label "True" at bounding box center [588, 352] width 91 height 21
click at [555, 356] on input "True" at bounding box center [551, 354] width 7 height 6
radio input "true"
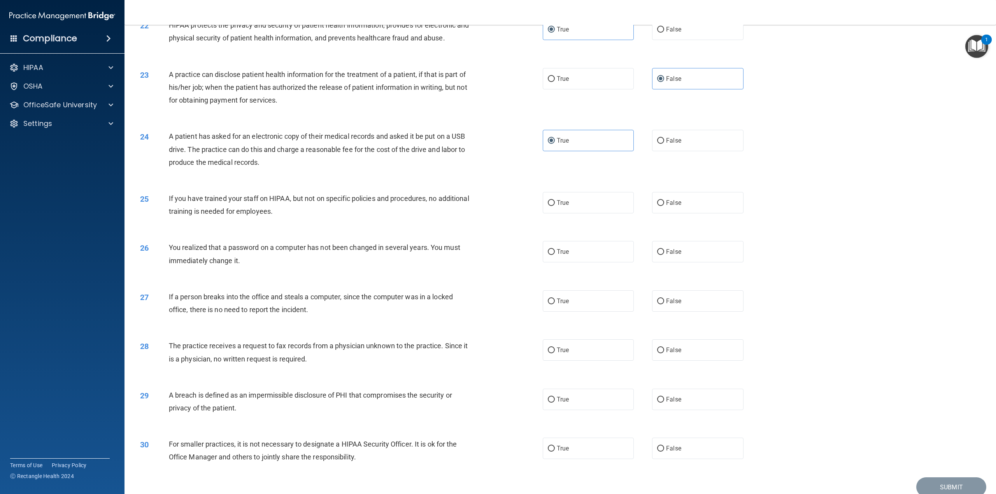
scroll to position [1089, 0]
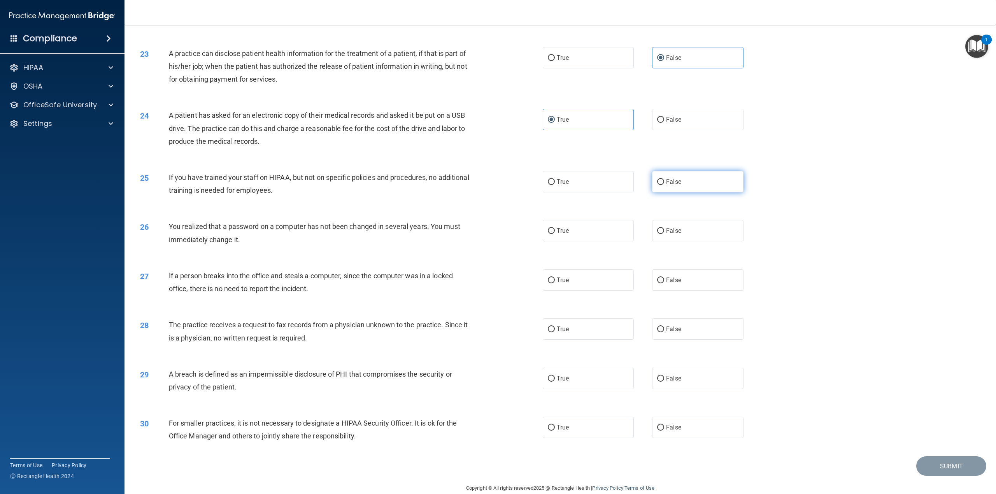
click at [682, 193] on label "False" at bounding box center [697, 181] width 91 height 21
click at [664, 185] on input "False" at bounding box center [660, 182] width 7 height 6
radio input "true"
click at [609, 242] on label "True" at bounding box center [588, 230] width 91 height 21
click at [555, 234] on input "True" at bounding box center [551, 231] width 7 height 6
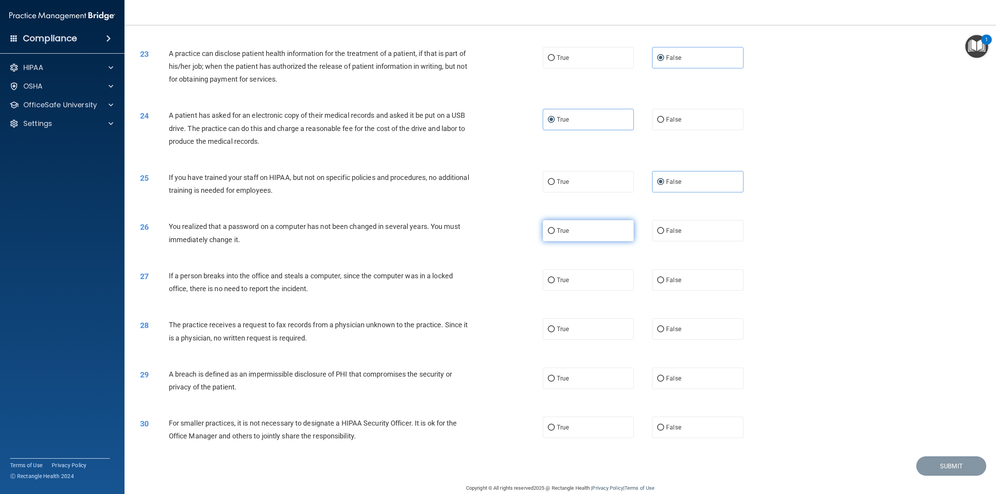
radio input "true"
click at [676, 291] on label "False" at bounding box center [697, 280] width 91 height 21
click at [664, 284] on input "False" at bounding box center [660, 281] width 7 height 6
radio input "true"
click at [662, 340] on label "False" at bounding box center [697, 329] width 91 height 21
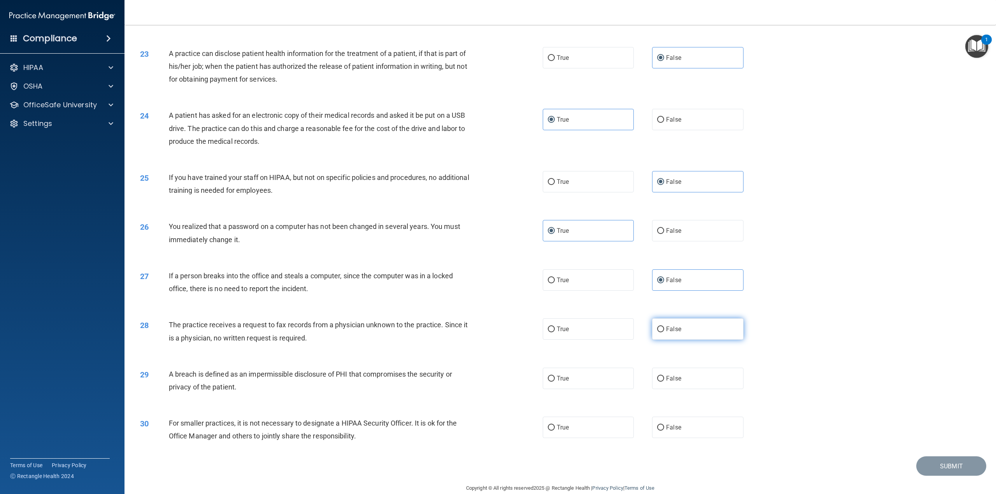
click at [662, 333] on input "False" at bounding box center [660, 330] width 7 height 6
radio input "true"
click at [578, 389] on label "True" at bounding box center [588, 378] width 91 height 21
click at [555, 382] on input "True" at bounding box center [551, 379] width 7 height 6
radio input "true"
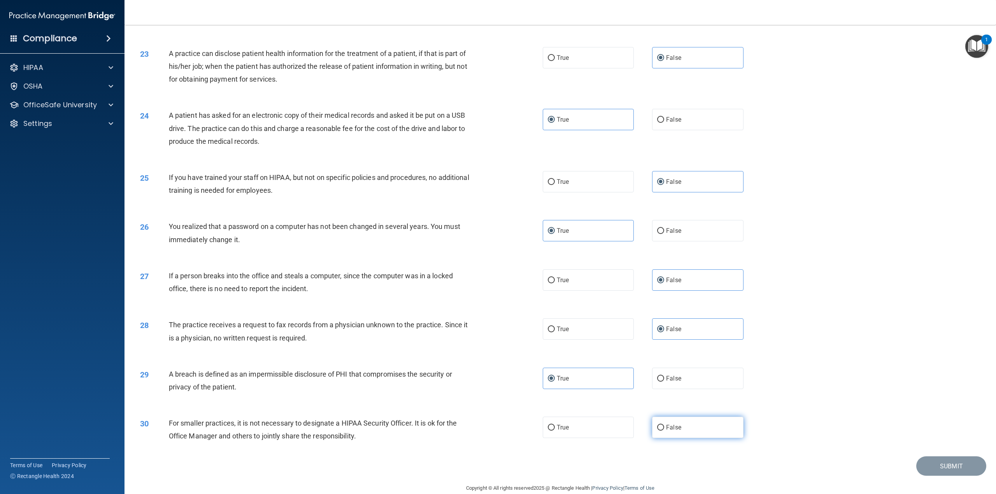
click at [678, 438] on label "False" at bounding box center [697, 427] width 91 height 21
click at [664, 431] on input "False" at bounding box center [660, 428] width 7 height 6
radio input "true"
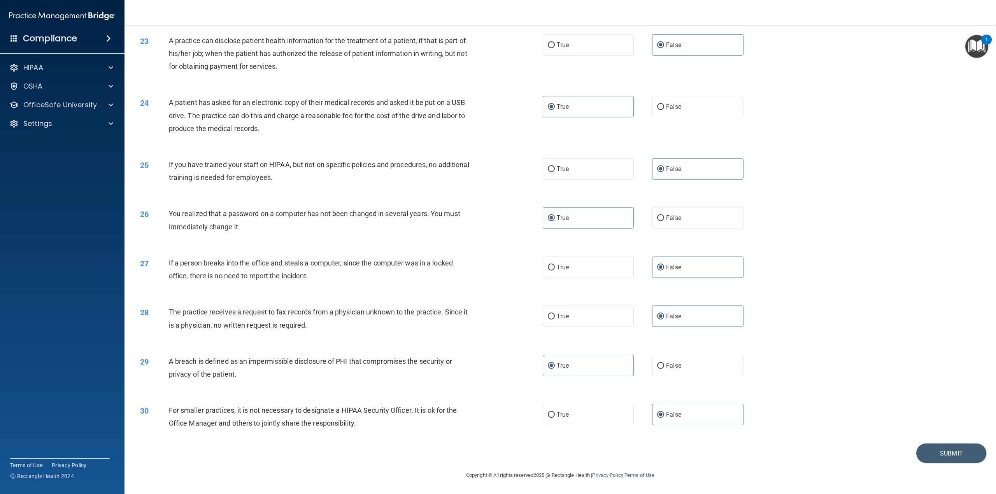
scroll to position [1115, 0]
click at [948, 454] on button "Submit" at bounding box center [951, 454] width 70 height 20
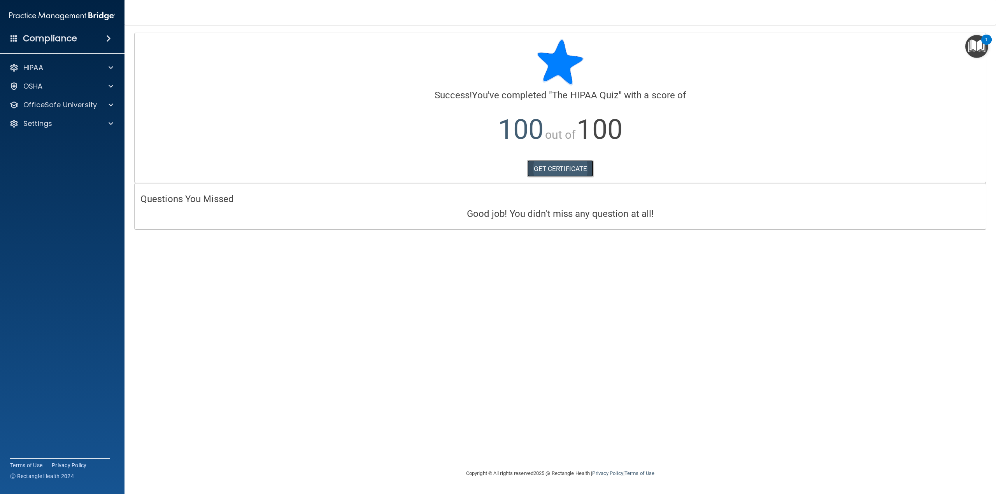
click at [576, 168] on link "GET CERTIFICATE" at bounding box center [560, 168] width 67 height 17
click at [108, 110] on div "OfficeSafe University" at bounding box center [62, 105] width 125 height 16
click at [113, 108] on span at bounding box center [111, 104] width 5 height 9
click at [83, 126] on div "HIPAA Training" at bounding box center [58, 124] width 106 height 8
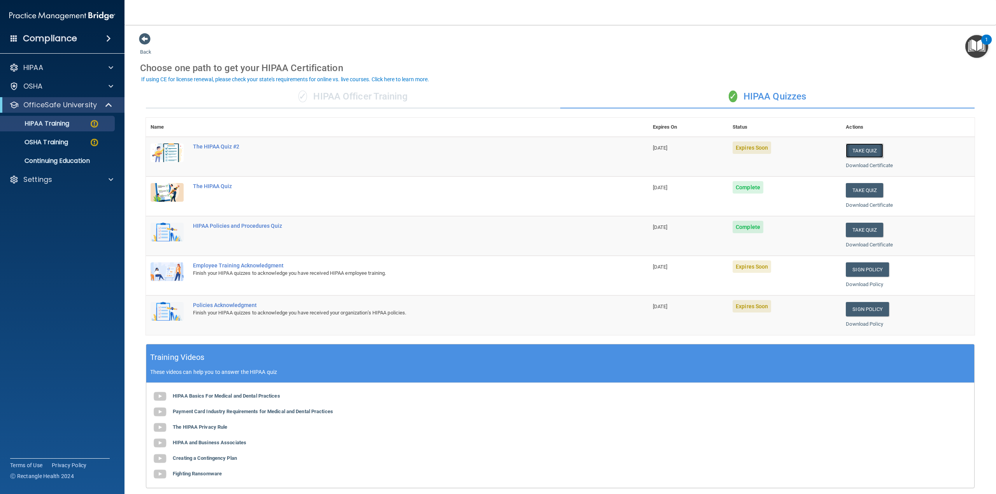
click at [862, 150] on button "Take Quiz" at bounding box center [864, 151] width 37 height 14
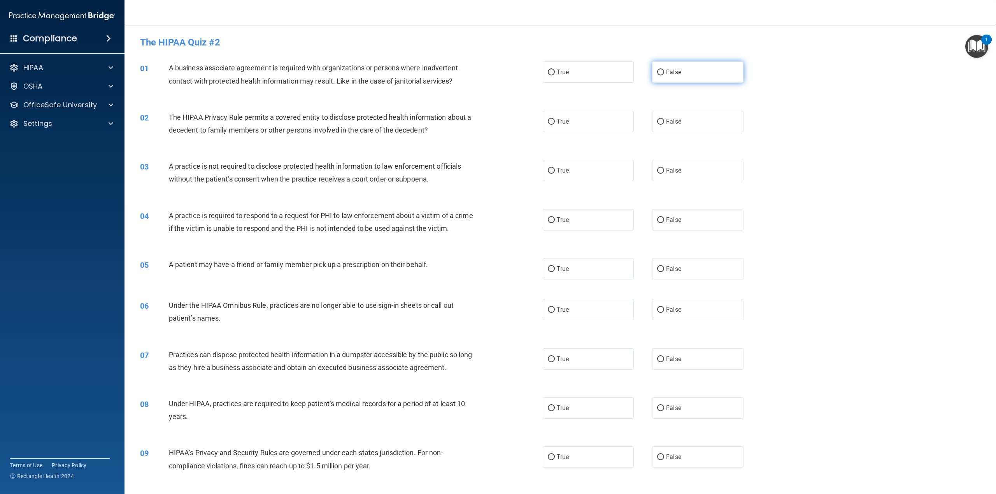
click at [666, 74] on span "False" at bounding box center [673, 71] width 15 height 7
click at [664, 74] on input "False" at bounding box center [660, 73] width 7 height 6
radio input "true"
click at [608, 113] on label "True" at bounding box center [588, 121] width 91 height 21
click at [555, 119] on input "True" at bounding box center [551, 122] width 7 height 6
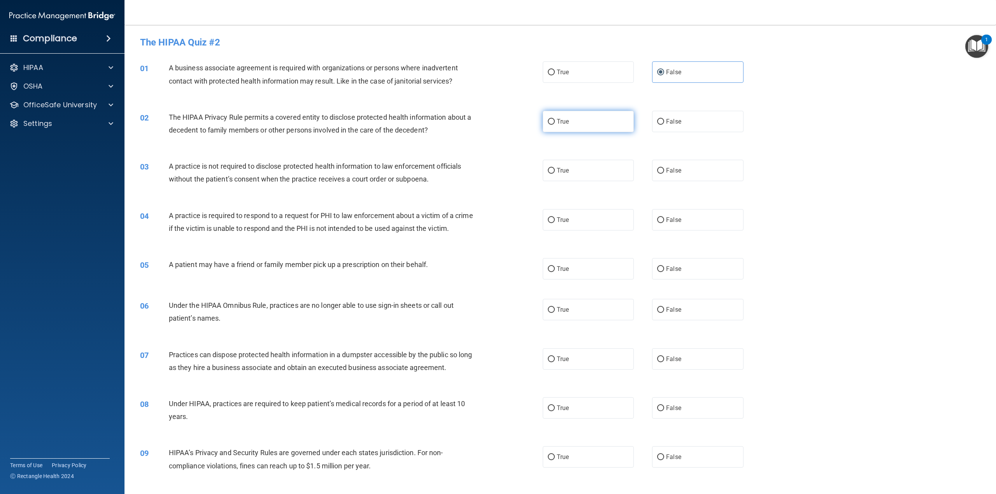
radio input "true"
click at [675, 163] on label "False" at bounding box center [697, 170] width 91 height 21
click at [664, 168] on input "False" at bounding box center [660, 171] width 7 height 6
radio input "true"
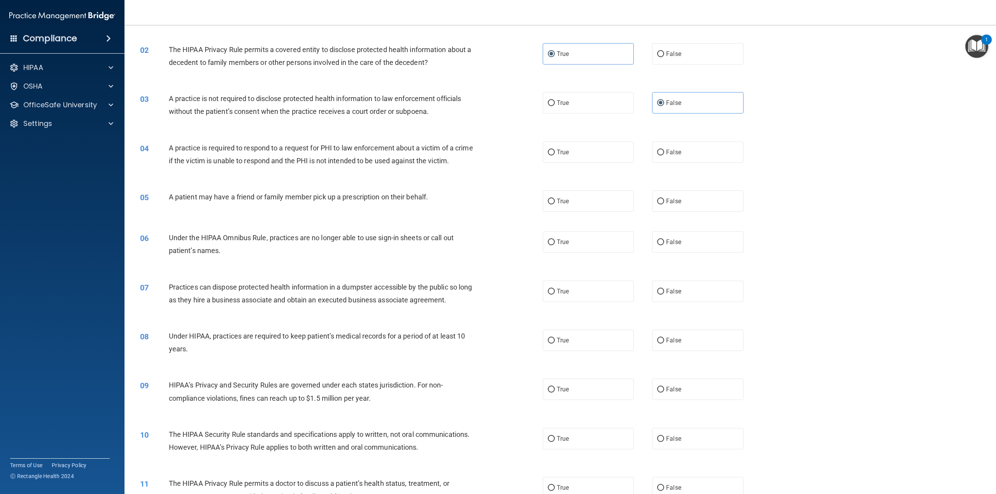
scroll to position [78, 0]
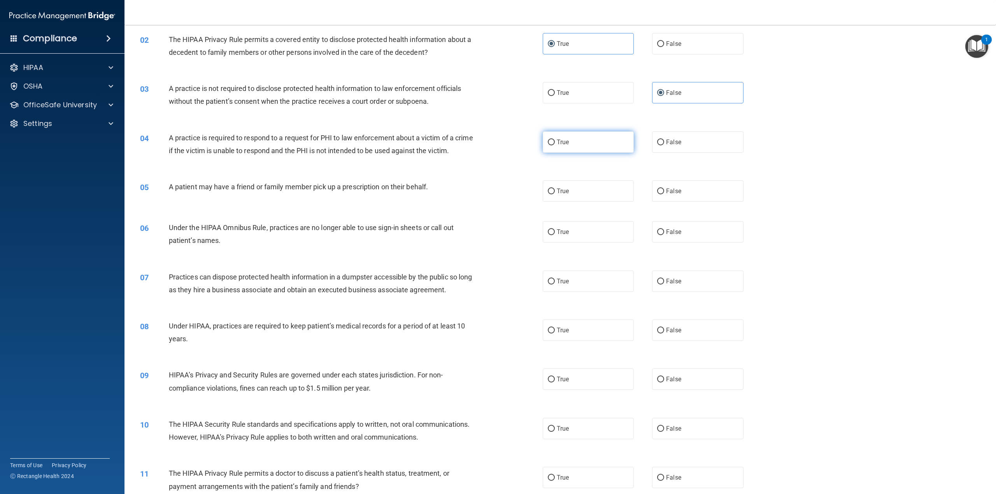
click at [597, 141] on label "True" at bounding box center [588, 141] width 91 height 21
click at [555, 141] on input "True" at bounding box center [551, 143] width 7 height 6
radio input "true"
click at [596, 202] on label "True" at bounding box center [588, 191] width 91 height 21
click at [555, 195] on input "True" at bounding box center [551, 192] width 7 height 6
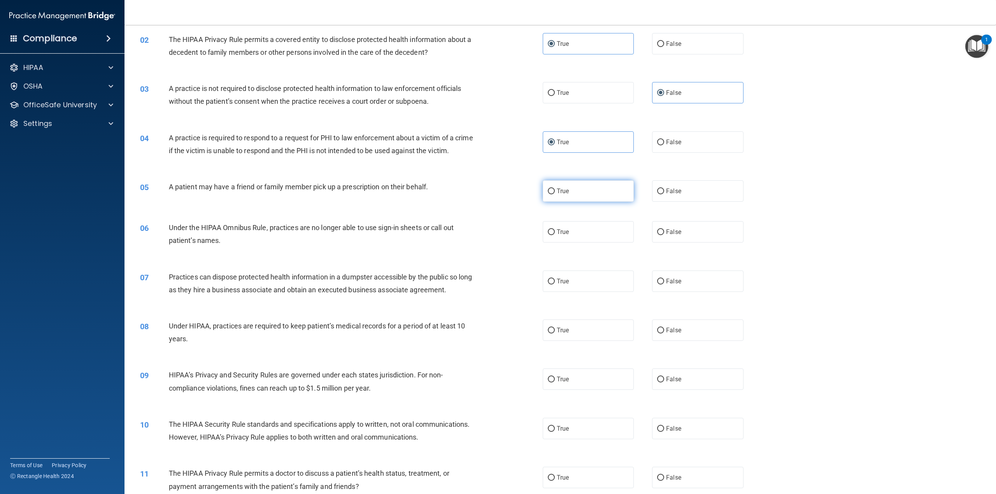
radio input "true"
click at [677, 243] on label "False" at bounding box center [697, 231] width 91 height 21
click at [664, 235] on input "False" at bounding box center [660, 233] width 7 height 6
radio input "true"
click at [673, 289] on label "False" at bounding box center [697, 281] width 91 height 21
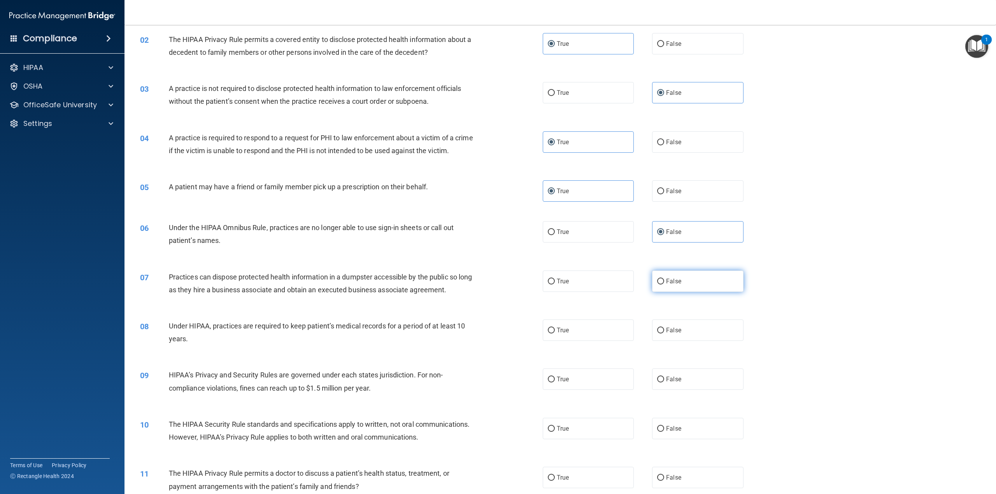
click at [664, 285] on input "False" at bounding box center [660, 282] width 7 height 6
radio input "true"
click at [676, 334] on span "False" at bounding box center [673, 330] width 15 height 7
click at [664, 334] on input "False" at bounding box center [660, 331] width 7 height 6
radio input "true"
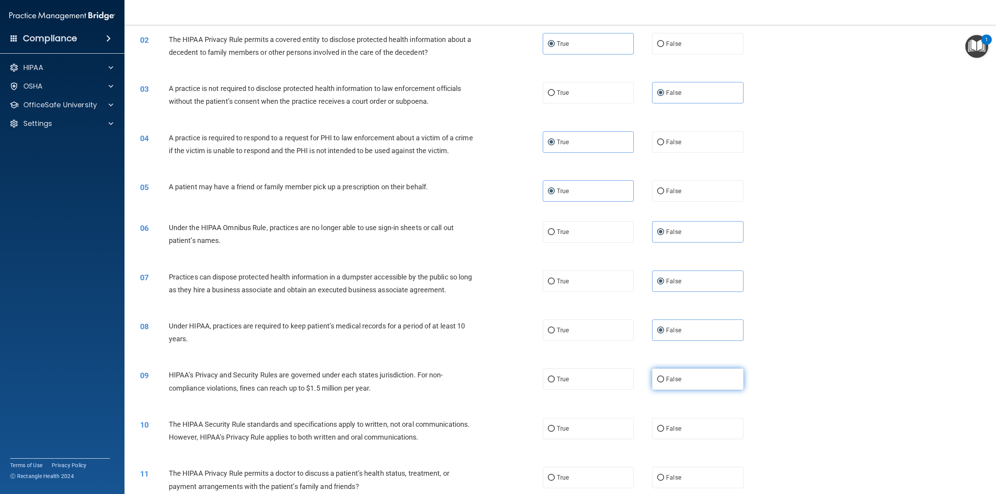
click at [673, 388] on label "False" at bounding box center [697, 379] width 91 height 21
click at [664, 383] on input "False" at bounding box center [660, 380] width 7 height 6
radio input "true"
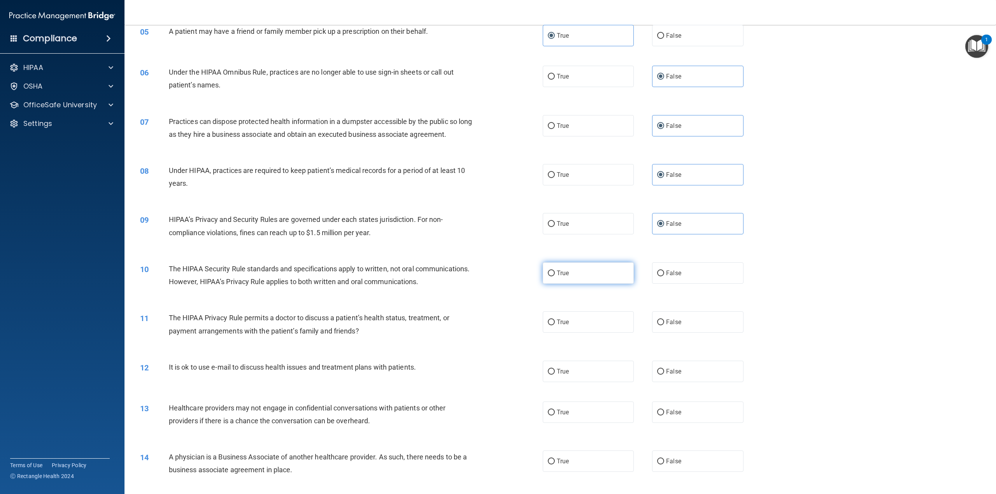
scroll to position [350, 0]
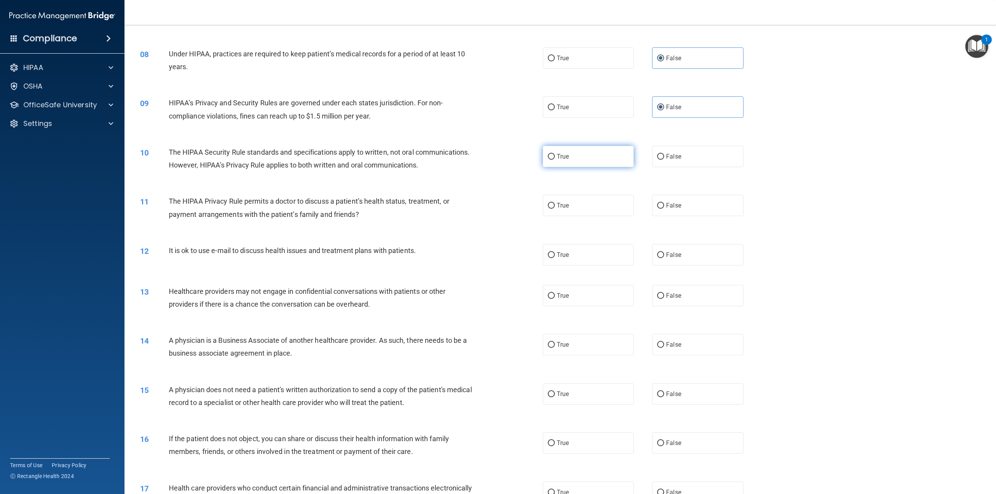
click at [575, 167] on label "True" at bounding box center [588, 156] width 91 height 21
click at [555, 160] on input "True" at bounding box center [551, 157] width 7 height 6
radio input "true"
click at [574, 216] on label "True" at bounding box center [588, 205] width 91 height 21
click at [555, 209] on input "True" at bounding box center [551, 206] width 7 height 6
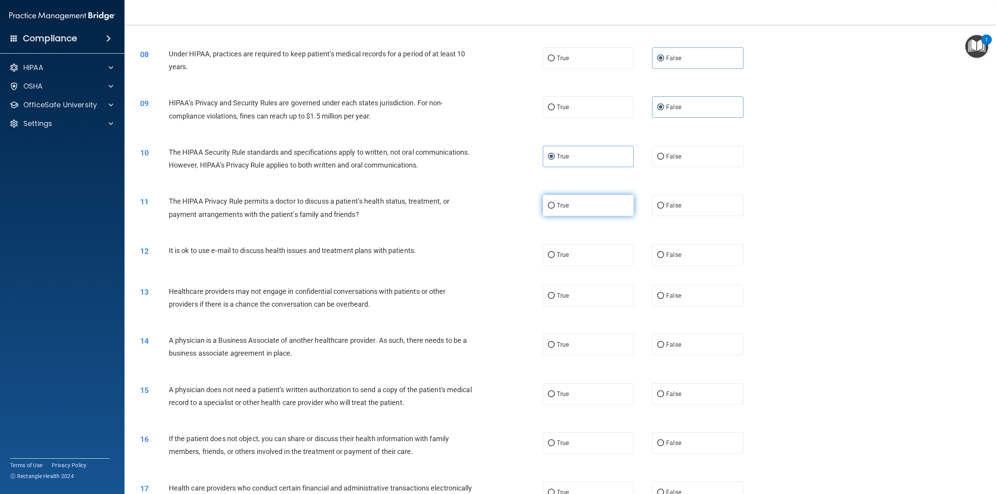
radio input "true"
click at [572, 266] on label "True" at bounding box center [588, 254] width 91 height 21
click at [555, 258] on input "True" at bounding box center [551, 255] width 7 height 6
radio input "true"
drag, startPoint x: 678, startPoint y: 322, endPoint x: 674, endPoint y: 365, distance: 43.7
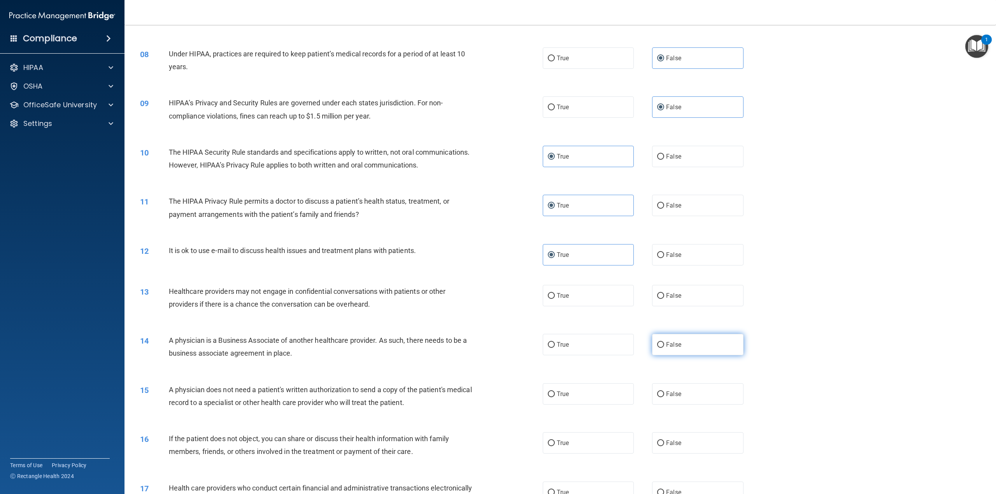
click at [677, 307] on label "False" at bounding box center [697, 295] width 91 height 21
click at [664, 299] on input "False" at bounding box center [660, 296] width 7 height 6
radio input "true"
click at [674, 349] on span "False" at bounding box center [673, 344] width 15 height 7
click at [664, 348] on input "False" at bounding box center [660, 345] width 7 height 6
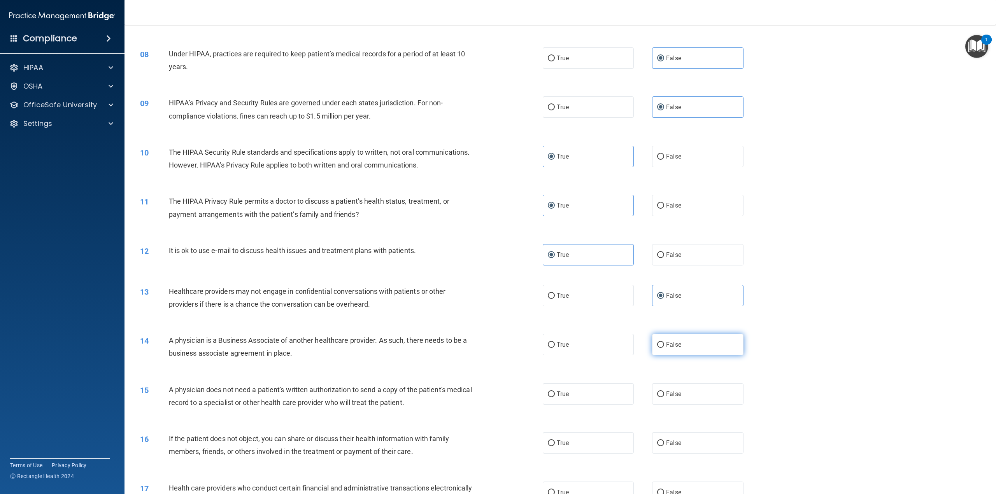
radio input "true"
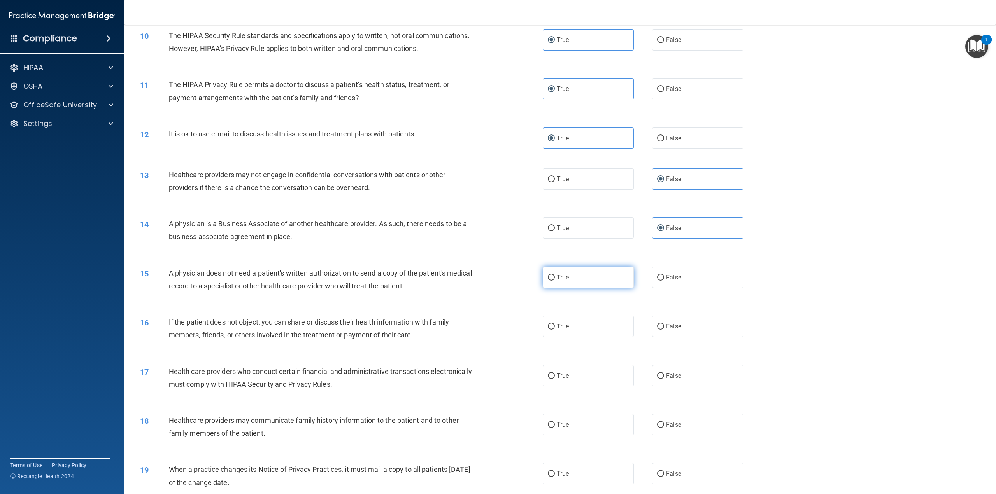
scroll to position [584, 0]
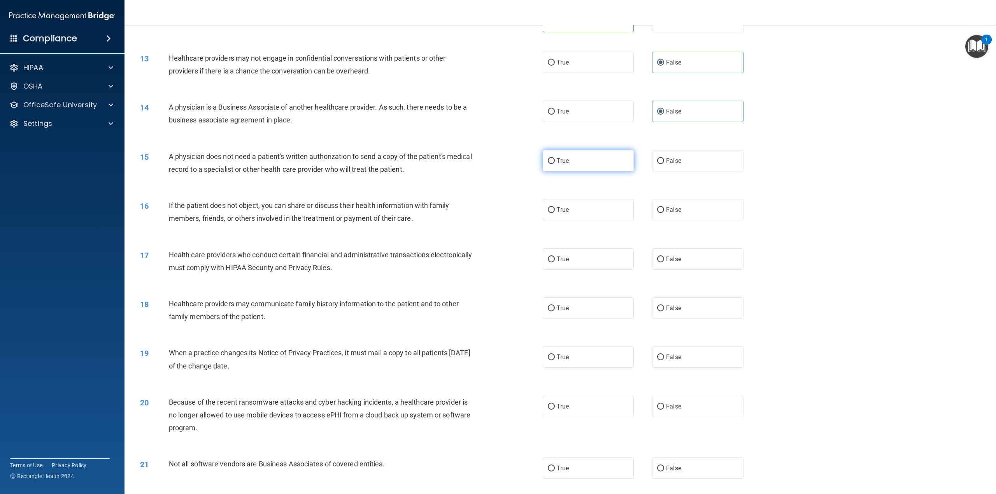
click at [561, 165] on span "True" at bounding box center [563, 160] width 12 height 7
click at [555, 164] on input "True" at bounding box center [551, 161] width 7 height 6
radio input "true"
click at [590, 221] on label "True" at bounding box center [588, 209] width 91 height 21
click at [555, 213] on input "True" at bounding box center [551, 210] width 7 height 6
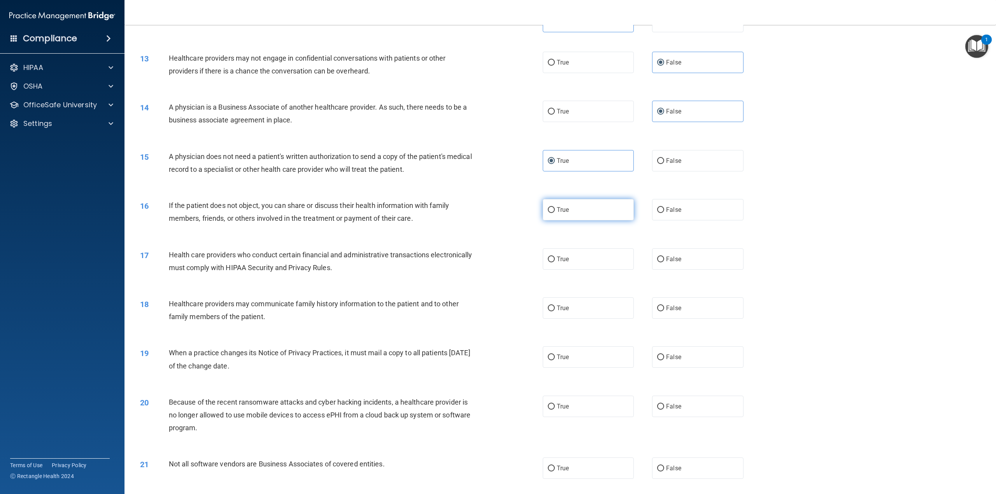
radio input "true"
click at [585, 270] on label "True" at bounding box center [588, 259] width 91 height 21
click at [555, 263] on input "True" at bounding box center [551, 260] width 7 height 6
radio input "true"
click at [671, 312] on span "False" at bounding box center [673, 308] width 15 height 7
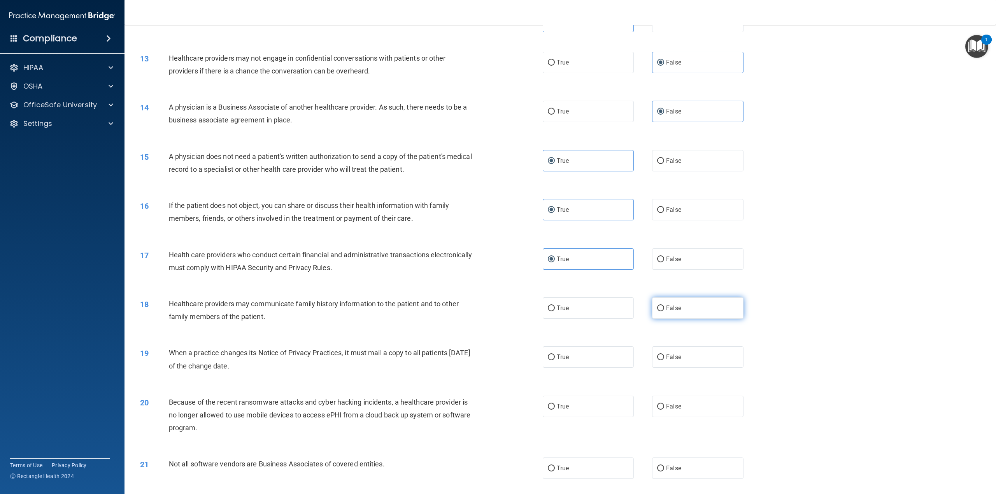
click at [664, 312] on input "False" at bounding box center [660, 309] width 7 height 6
radio input "true"
drag, startPoint x: 678, startPoint y: 379, endPoint x: 678, endPoint y: 396, distance: 17.1
click at [678, 368] on label "False" at bounding box center [697, 357] width 91 height 21
click at [664, 361] on input "False" at bounding box center [660, 358] width 7 height 6
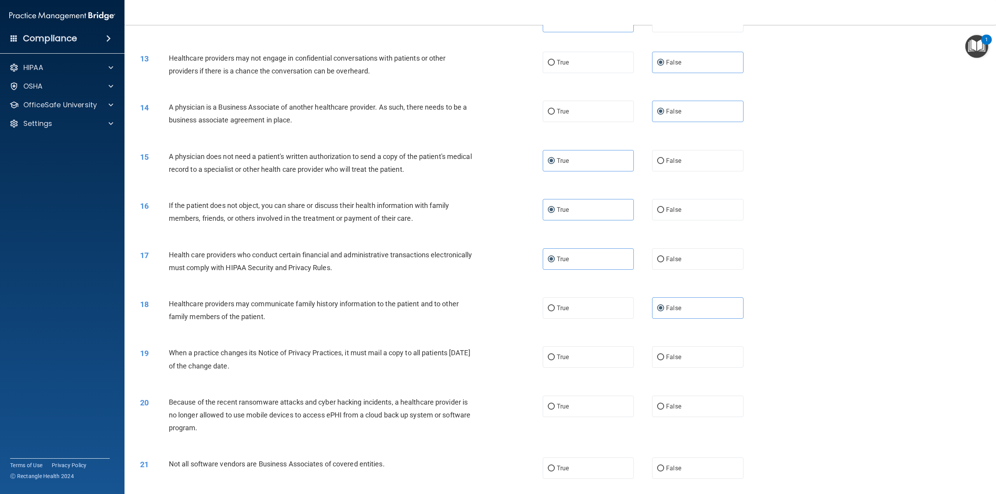
radio input "true"
click at [675, 410] on span "False" at bounding box center [673, 406] width 15 height 7
click at [664, 410] on input "False" at bounding box center [660, 407] width 7 height 6
radio input "true"
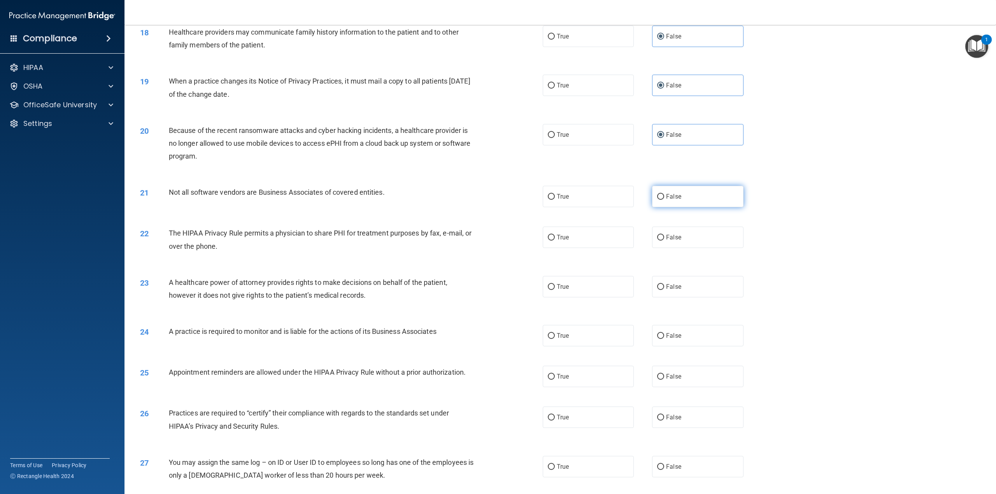
scroll to position [856, 0]
click at [605, 207] on label "True" at bounding box center [588, 196] width 91 height 21
click at [555, 200] on input "True" at bounding box center [551, 197] width 7 height 6
radio input "true"
click at [597, 248] on label "True" at bounding box center [588, 236] width 91 height 21
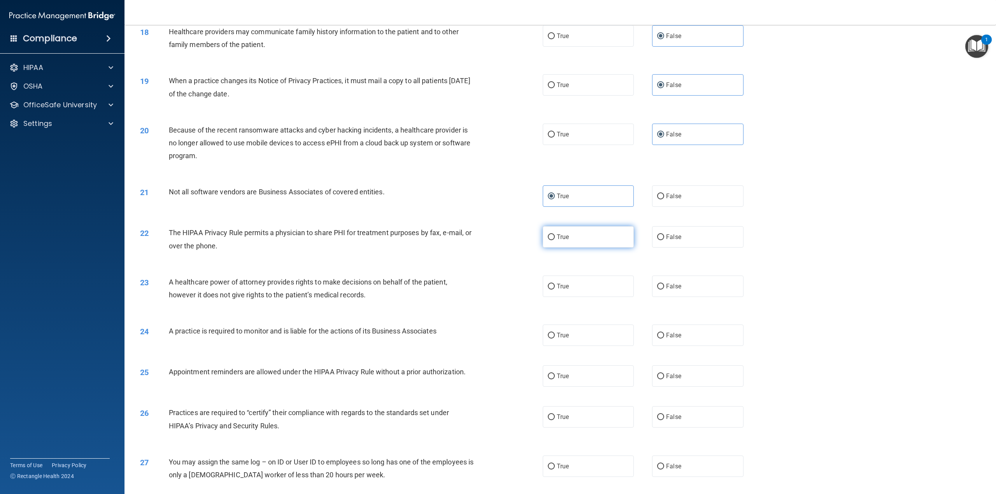
click at [555, 240] on input "True" at bounding box center [551, 238] width 7 height 6
radio input "true"
click at [676, 290] on span "False" at bounding box center [673, 286] width 15 height 7
click at [664, 290] on input "False" at bounding box center [660, 287] width 7 height 6
radio input "true"
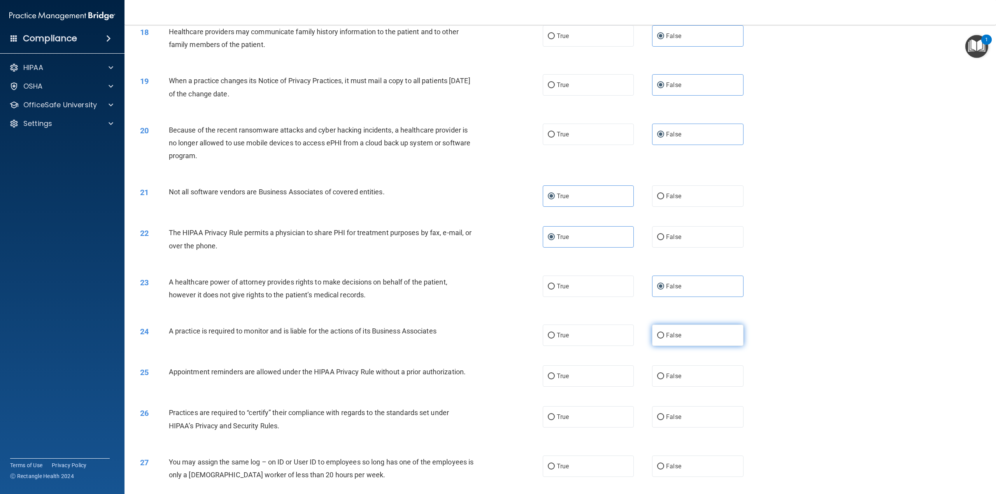
click at [669, 339] on span "False" at bounding box center [673, 335] width 15 height 7
click at [664, 339] on input "False" at bounding box center [660, 336] width 7 height 6
radio input "true"
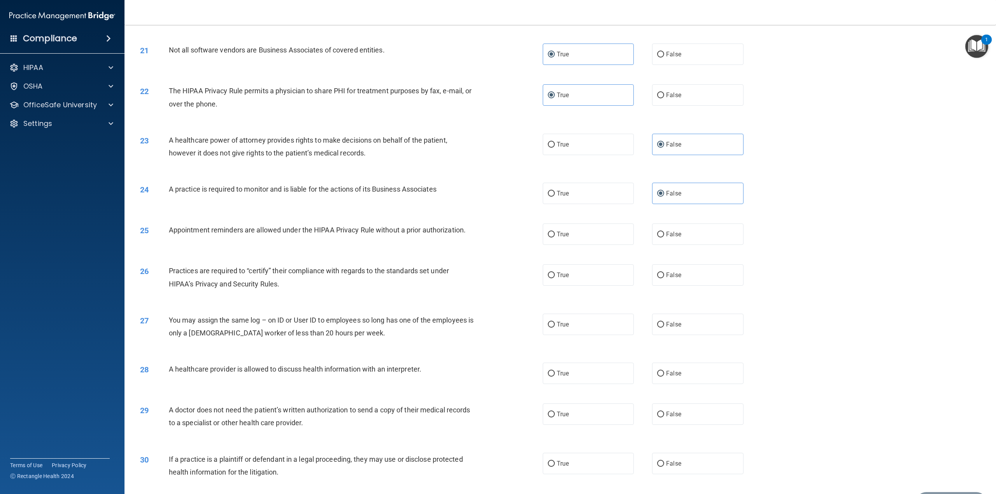
scroll to position [1073, 0]
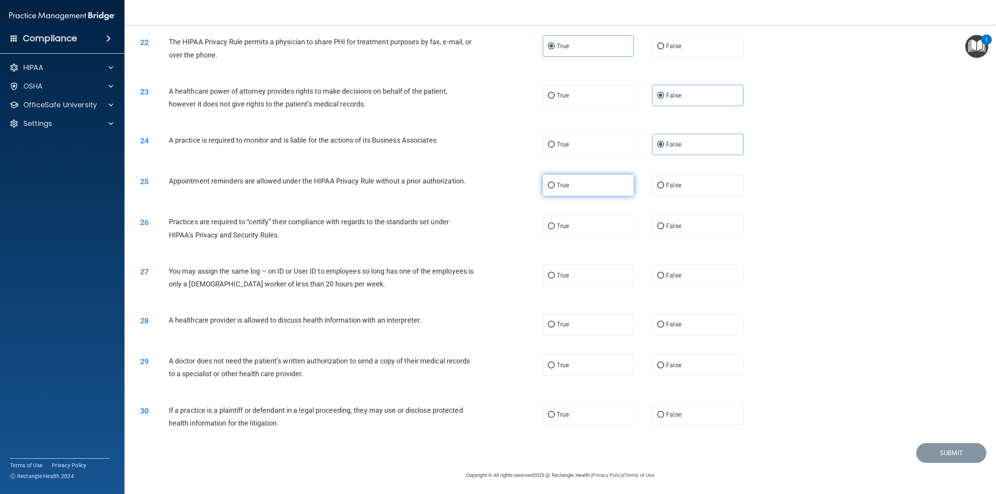
click at [552, 186] on label "True" at bounding box center [588, 185] width 91 height 21
click at [552, 186] on input "True" at bounding box center [551, 186] width 7 height 6
radio input "true"
click at [659, 226] on input "False" at bounding box center [660, 227] width 7 height 6
radio input "true"
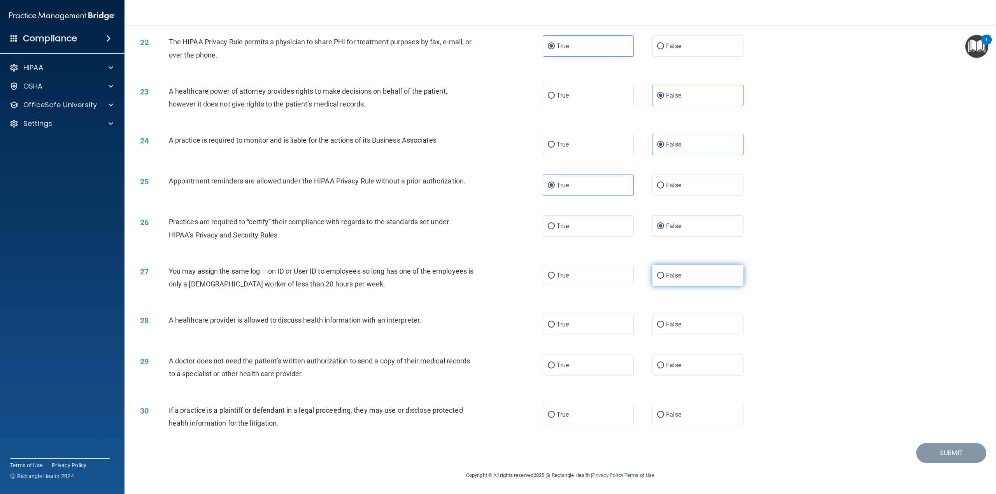
click at [668, 274] on span "False" at bounding box center [673, 275] width 15 height 7
click at [664, 274] on input "False" at bounding box center [660, 276] width 7 height 6
radio input "true"
click at [570, 324] on label "True" at bounding box center [588, 324] width 91 height 21
click at [555, 324] on input "True" at bounding box center [551, 325] width 7 height 6
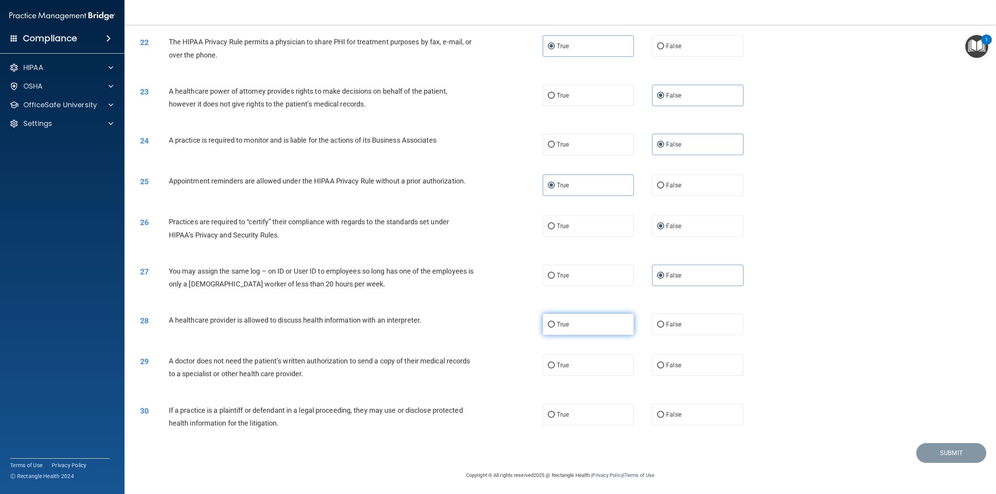
radio input "true"
click at [597, 371] on label "True" at bounding box center [588, 365] width 91 height 21
click at [555, 369] on input "True" at bounding box center [551, 366] width 7 height 6
radio input "true"
click at [578, 421] on label "True" at bounding box center [588, 414] width 91 height 21
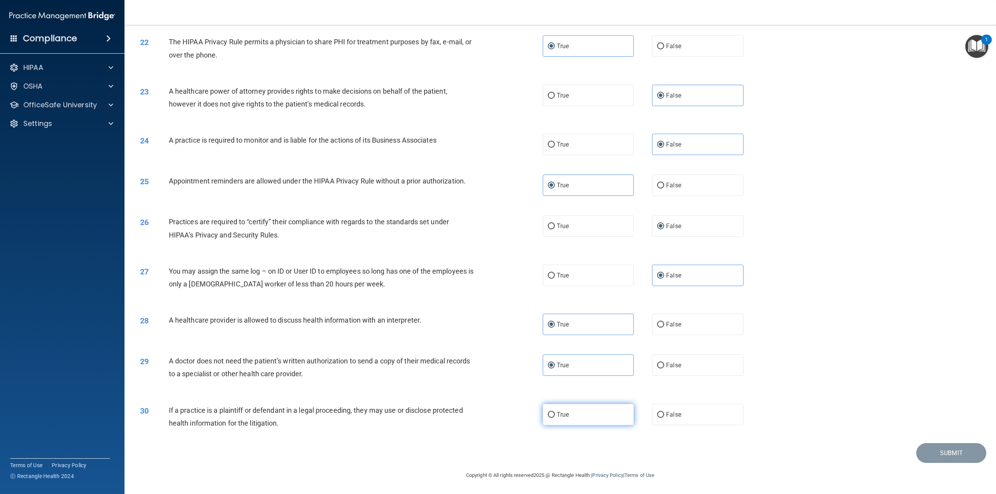
click at [555, 418] on input "True" at bounding box center [551, 415] width 7 height 6
radio input "true"
click at [955, 455] on button "Submit" at bounding box center [951, 453] width 70 height 20
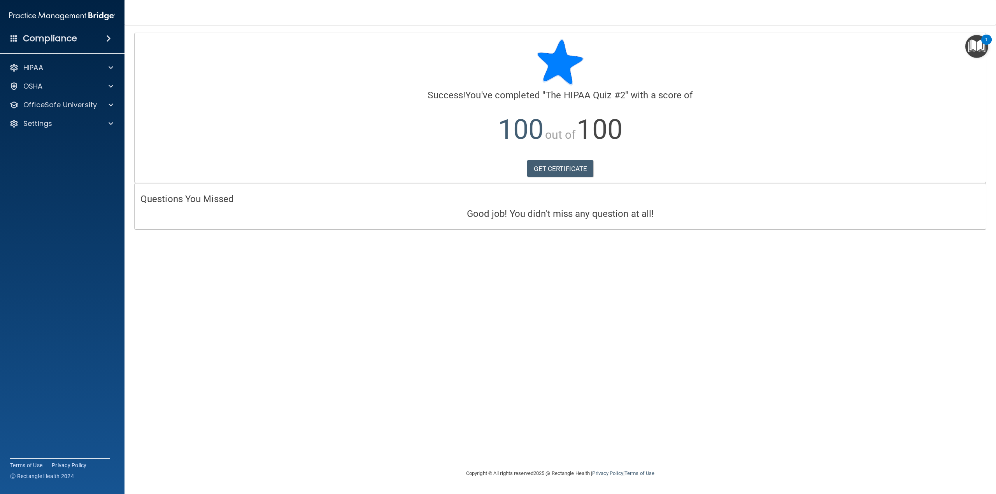
click at [561, 179] on div "Calculating your score.... Success! You've completed " The HIPAA Quiz #2 " with…" at bounding box center [560, 108] width 851 height 150
click at [558, 168] on link "GET CERTIFICATE" at bounding box center [560, 168] width 67 height 17
click at [110, 102] on span at bounding box center [111, 104] width 5 height 9
click at [85, 125] on div "HIPAA Training" at bounding box center [58, 124] width 106 height 8
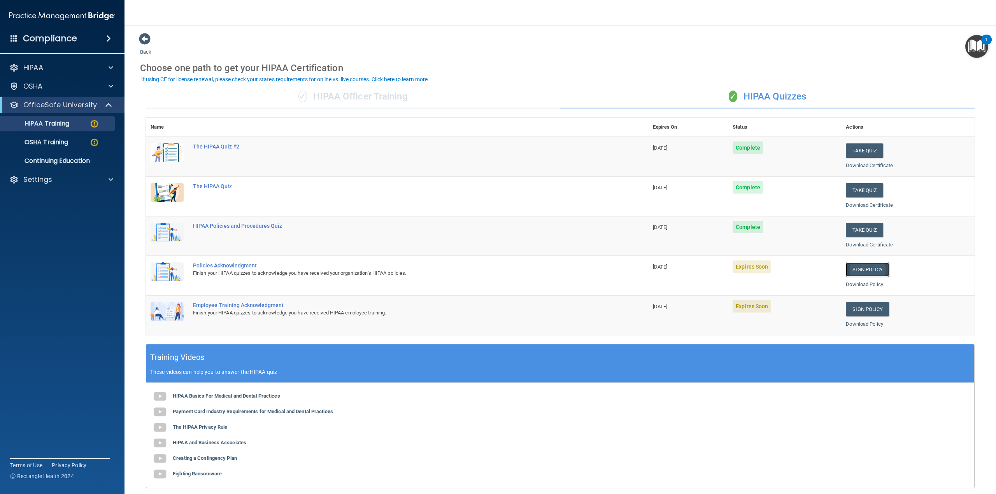
click at [868, 272] on link "Sign Policy" at bounding box center [867, 270] width 43 height 14
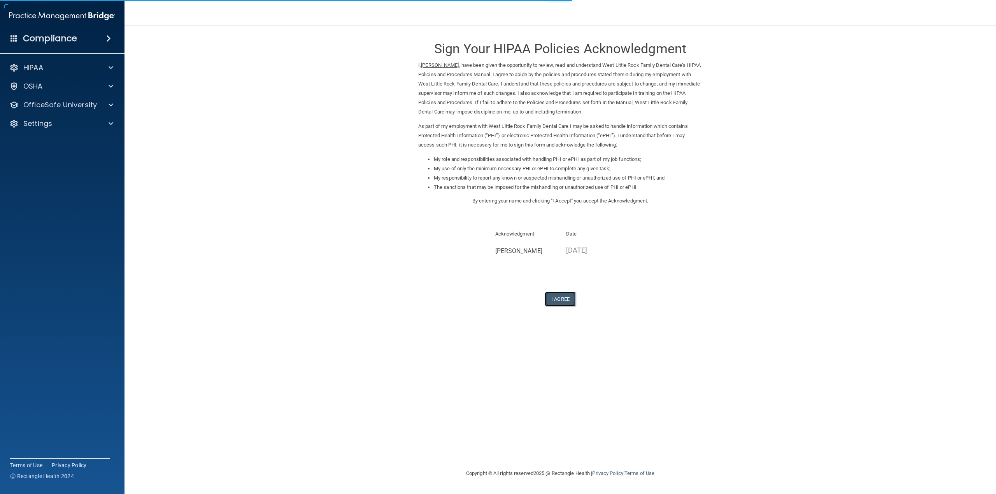
click at [560, 300] on button "I Agree" at bounding box center [560, 299] width 31 height 14
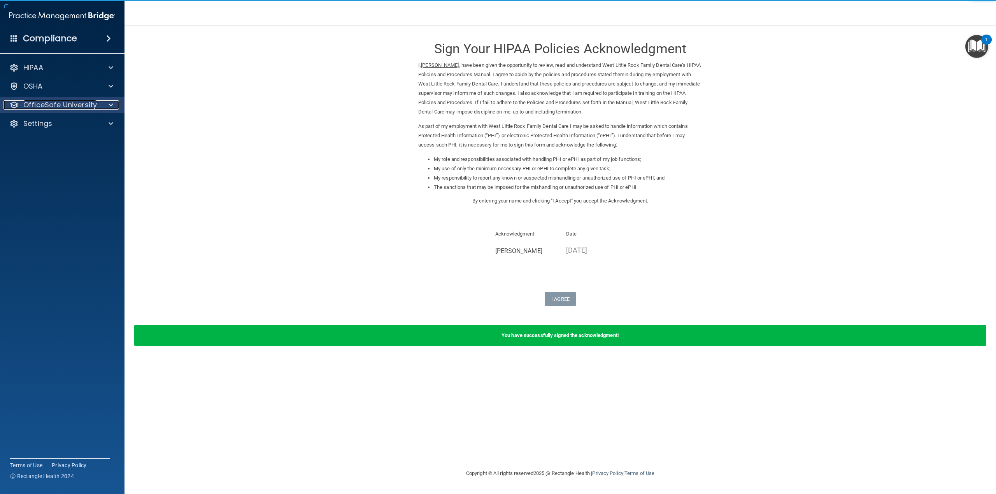
click at [114, 103] on div at bounding box center [109, 104] width 19 height 9
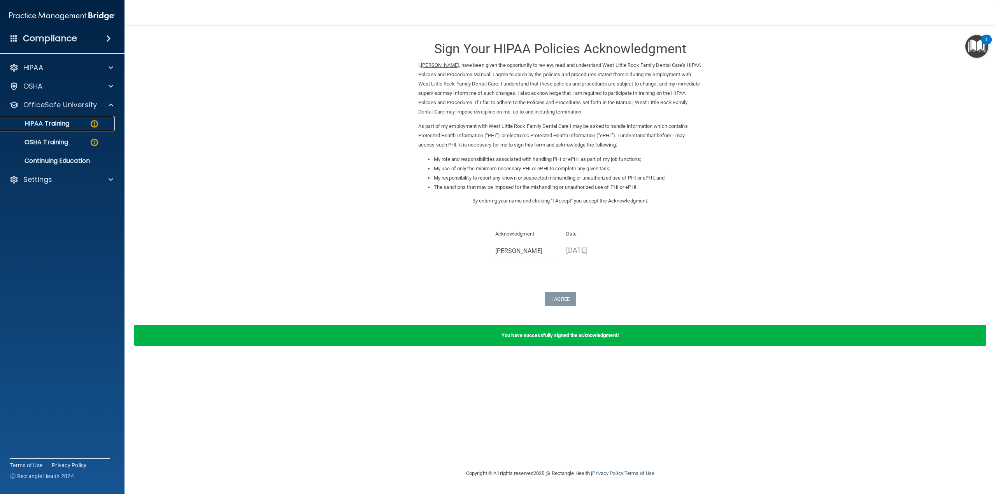
click at [68, 127] on p "HIPAA Training" at bounding box center [37, 124] width 64 height 8
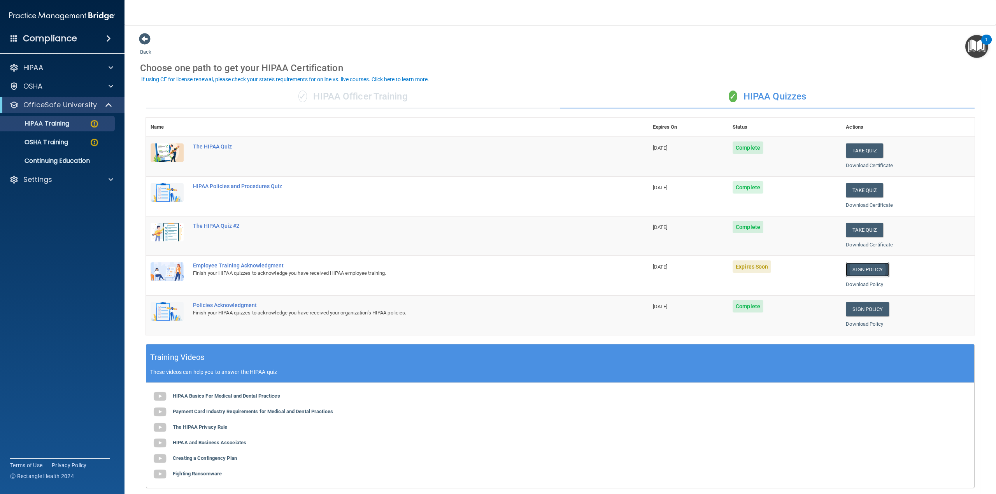
click at [861, 270] on link "Sign Policy" at bounding box center [867, 270] width 43 height 14
click at [60, 138] on p "OSHA Training" at bounding box center [36, 142] width 63 height 8
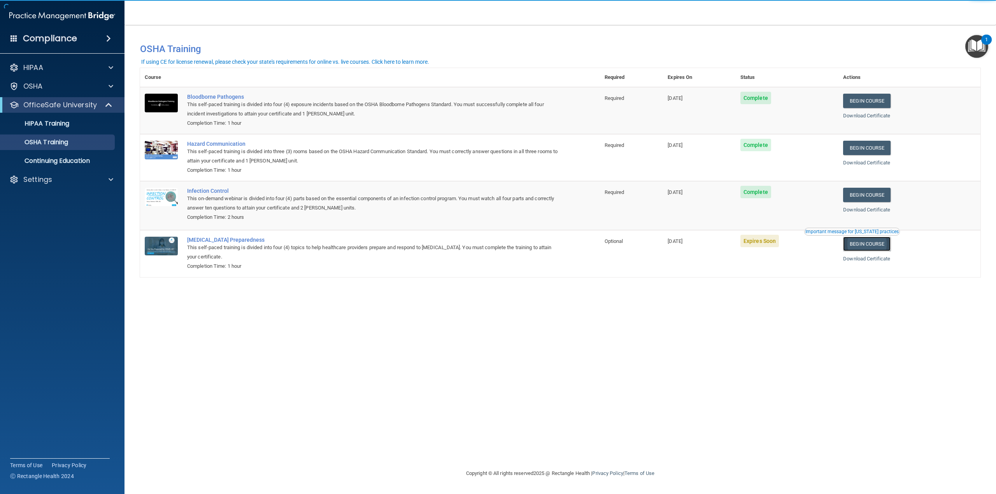
click at [868, 247] on link "Begin Course" at bounding box center [866, 244] width 47 height 14
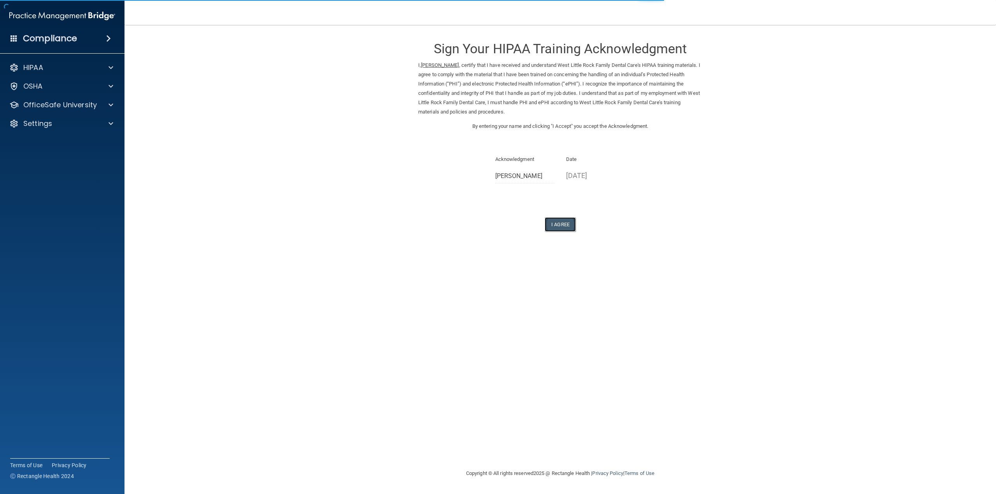
click at [572, 221] on button "I Agree" at bounding box center [560, 224] width 31 height 14
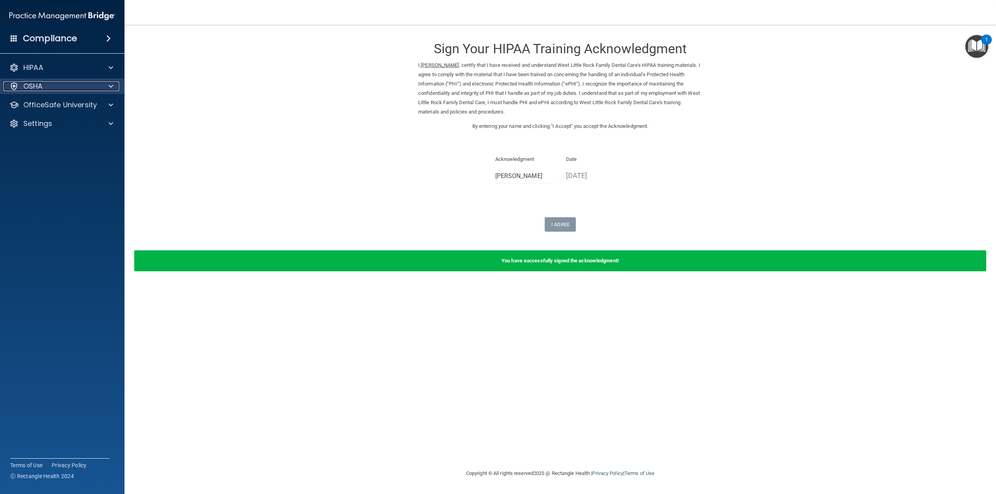
click at [114, 86] on div at bounding box center [109, 86] width 19 height 9
click at [104, 144] on div at bounding box center [109, 142] width 19 height 9
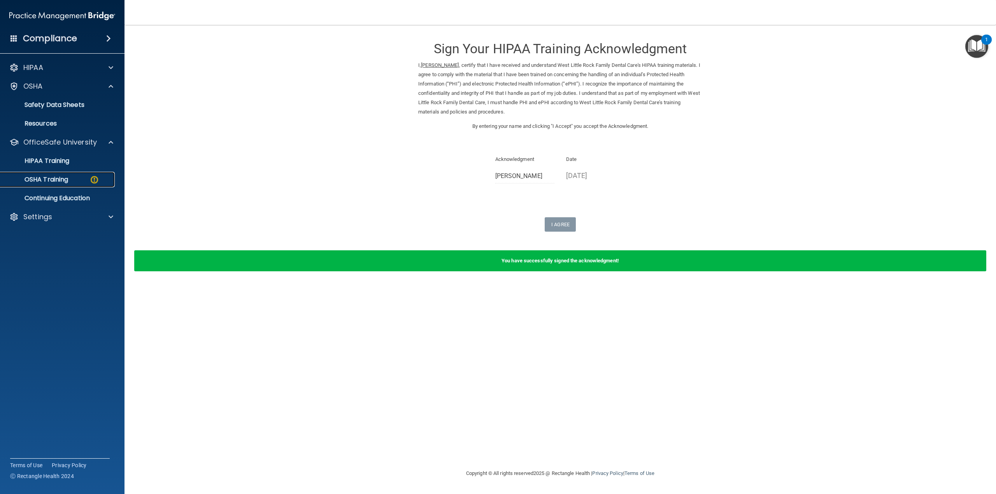
click at [84, 177] on div "OSHA Training" at bounding box center [58, 180] width 106 height 8
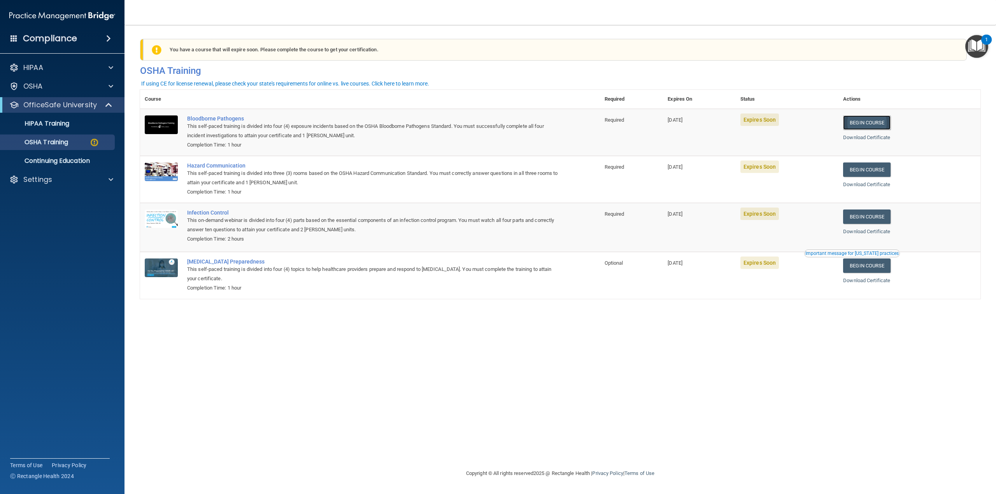
click at [860, 123] on link "Begin Course" at bounding box center [866, 123] width 47 height 14
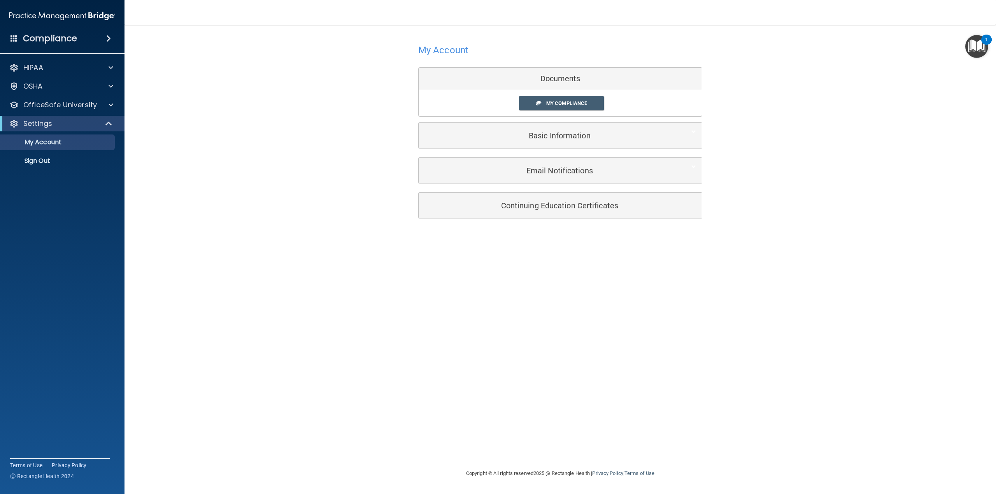
click at [573, 79] on div "Documents" at bounding box center [560, 79] width 283 height 23
click at [580, 108] on link "My Compliance" at bounding box center [561, 103] width 85 height 14
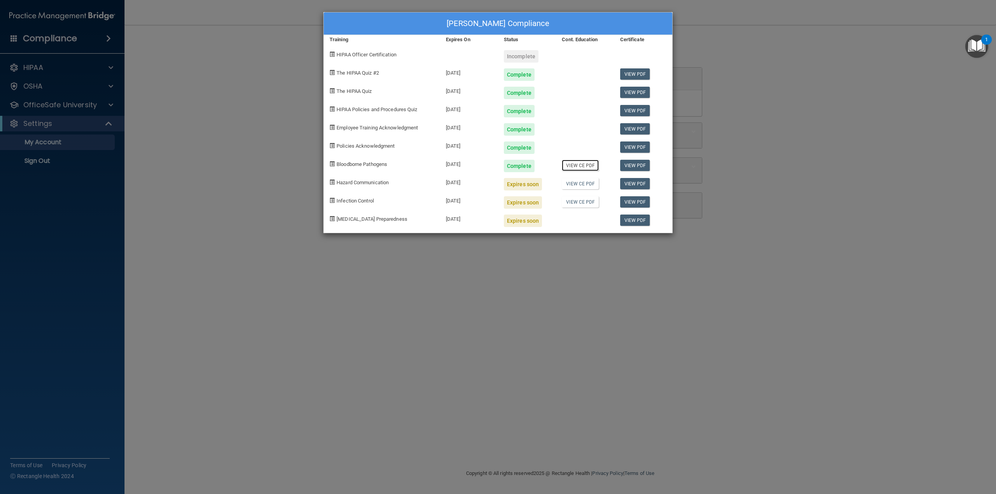
click at [580, 166] on link "View CE PDF" at bounding box center [580, 165] width 37 height 11
click at [587, 186] on link "View CE PDF" at bounding box center [580, 183] width 37 height 11
click at [484, 275] on div "Rachel Mann's Compliance Training Expires On Status Cont. Education Certificate…" at bounding box center [498, 247] width 996 height 494
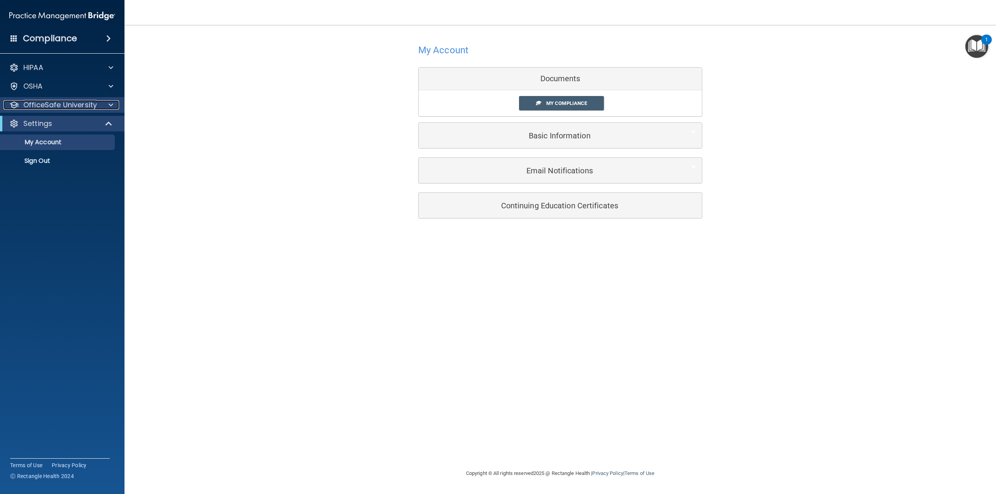
click at [104, 104] on div at bounding box center [109, 104] width 19 height 9
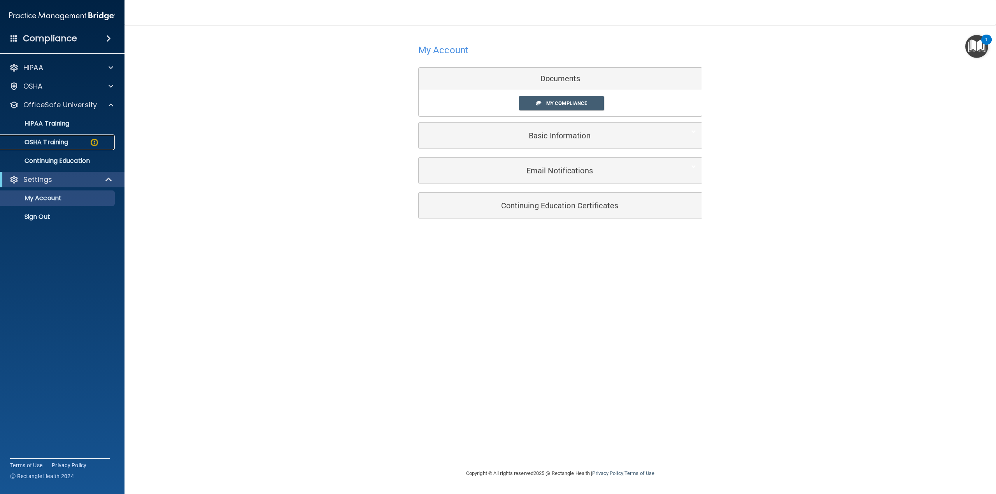
click at [82, 144] on div "OSHA Training" at bounding box center [58, 142] width 106 height 8
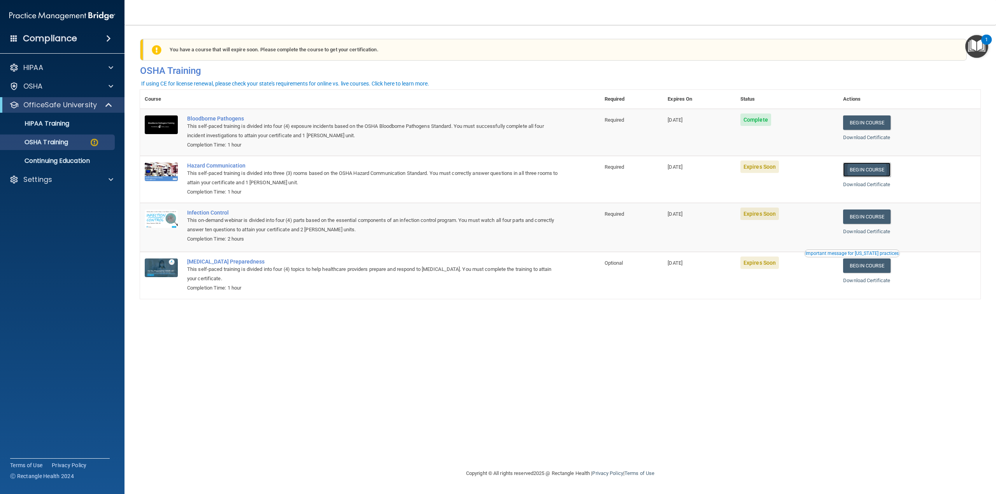
click at [874, 172] on link "Begin Course" at bounding box center [866, 170] width 47 height 14
click at [887, 219] on link "Begin Course" at bounding box center [866, 217] width 47 height 14
click at [109, 108] on span at bounding box center [109, 104] width 7 height 9
click at [108, 106] on span at bounding box center [110, 104] width 5 height 9
click at [107, 177] on div at bounding box center [109, 179] width 19 height 9
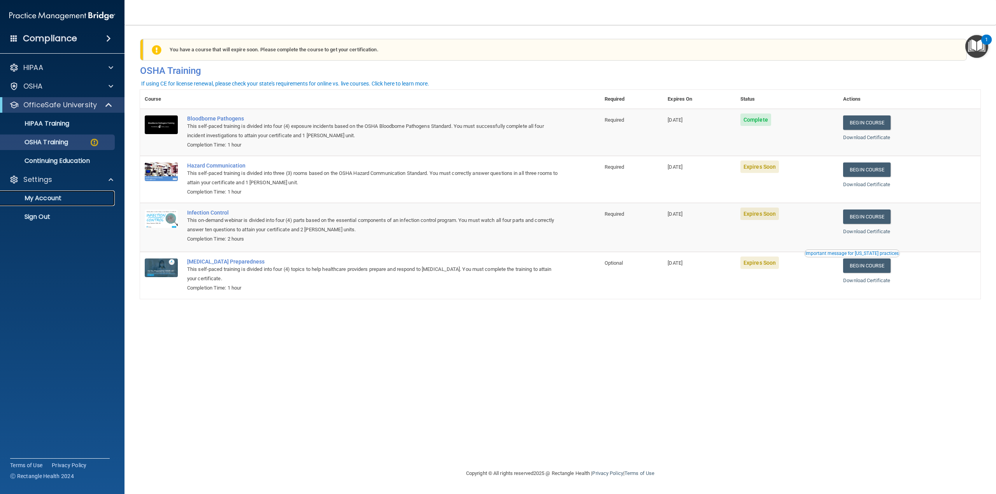
click at [57, 204] on link "My Account" at bounding box center [53, 199] width 123 height 16
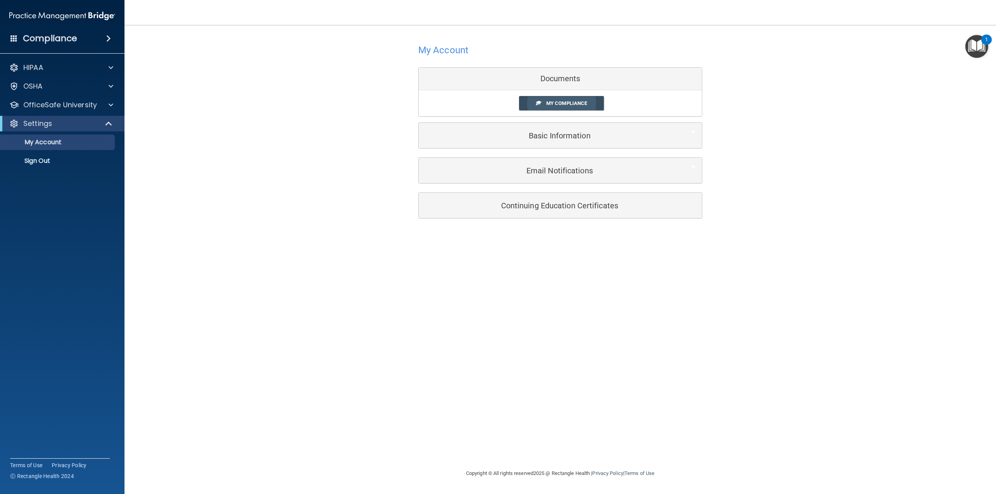
click at [580, 105] on span "My Compliance" at bounding box center [566, 103] width 41 height 6
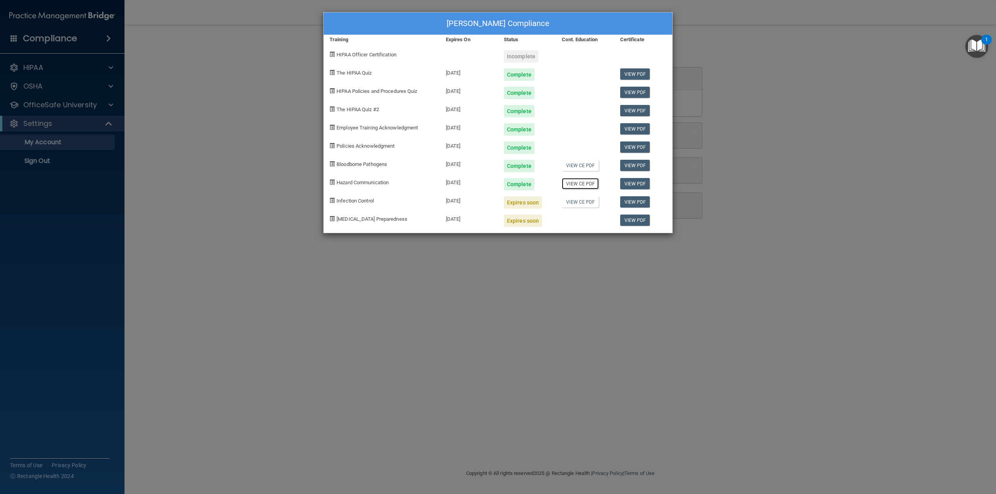
click at [588, 188] on link "View CE PDF" at bounding box center [580, 183] width 37 height 11
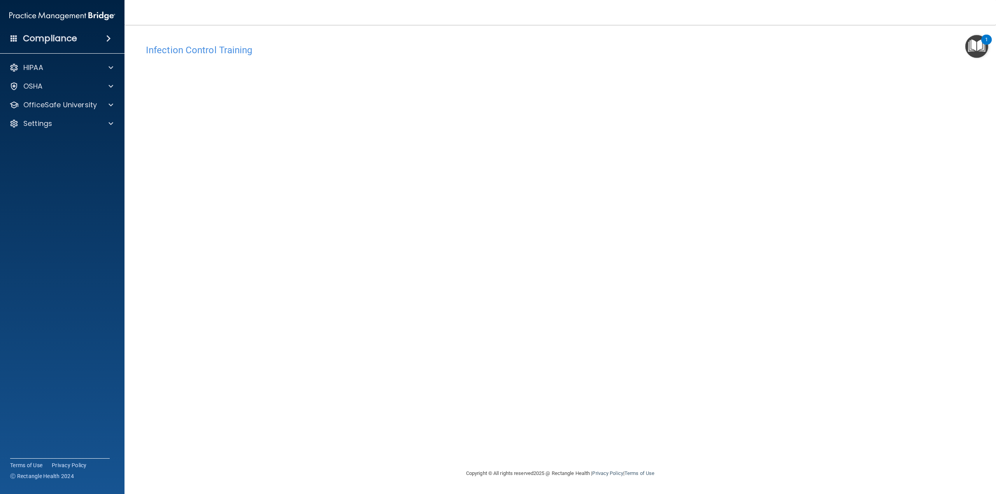
click at [99, 131] on div "HIPAA Documents and Policies Report an Incident Business Associates Emergency P…" at bounding box center [62, 97] width 125 height 81
click at [99, 126] on div "Settings" at bounding box center [52, 123] width 96 height 9
click at [90, 141] on p "My Account" at bounding box center [58, 142] width 106 height 8
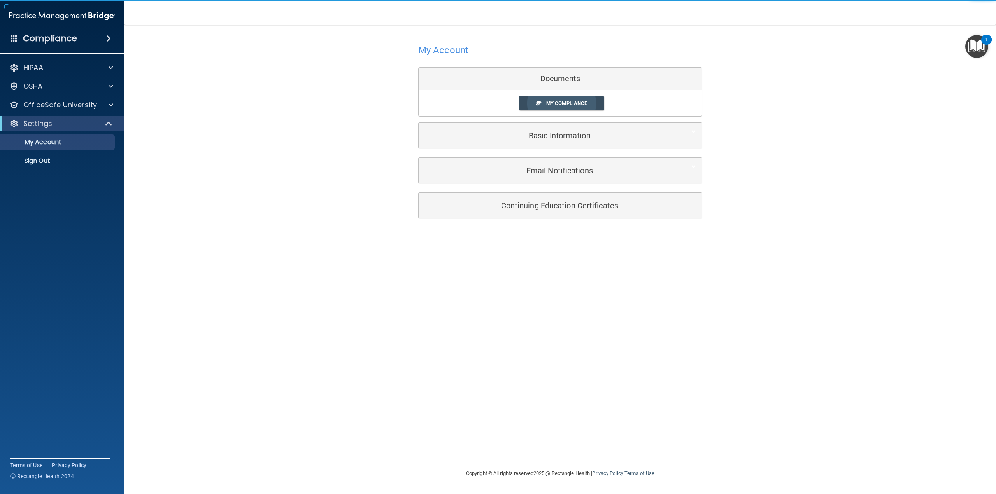
click at [583, 100] on span "My Compliance" at bounding box center [566, 103] width 41 height 6
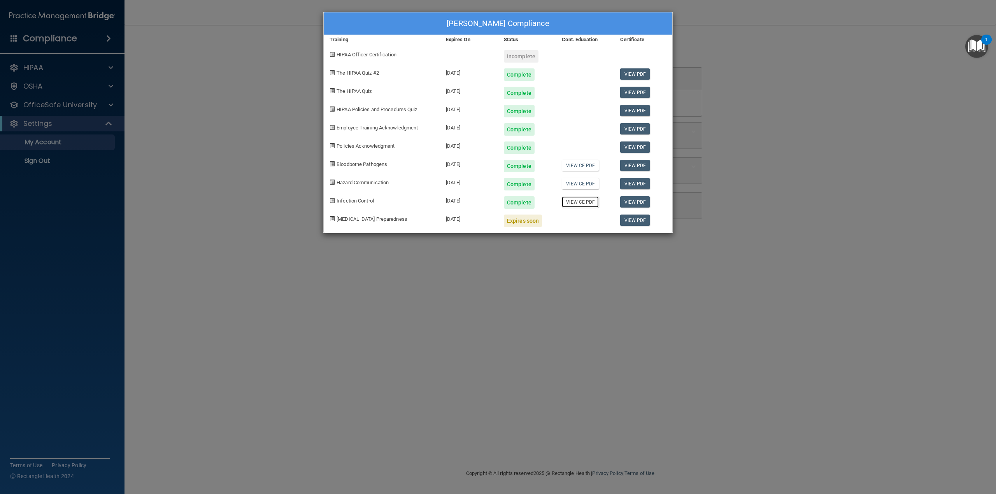
click at [589, 202] on link "View CE PDF" at bounding box center [580, 201] width 37 height 11
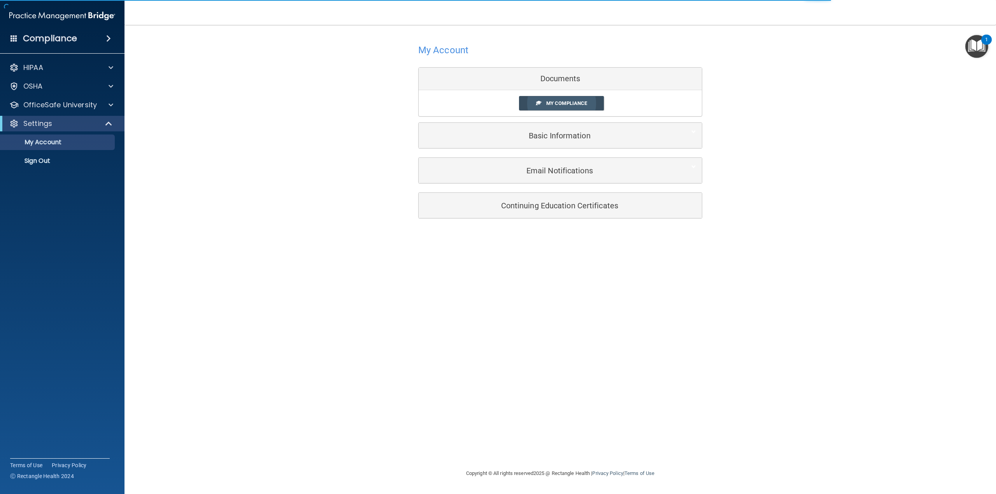
click at [561, 103] on span "My Compliance" at bounding box center [566, 103] width 41 height 6
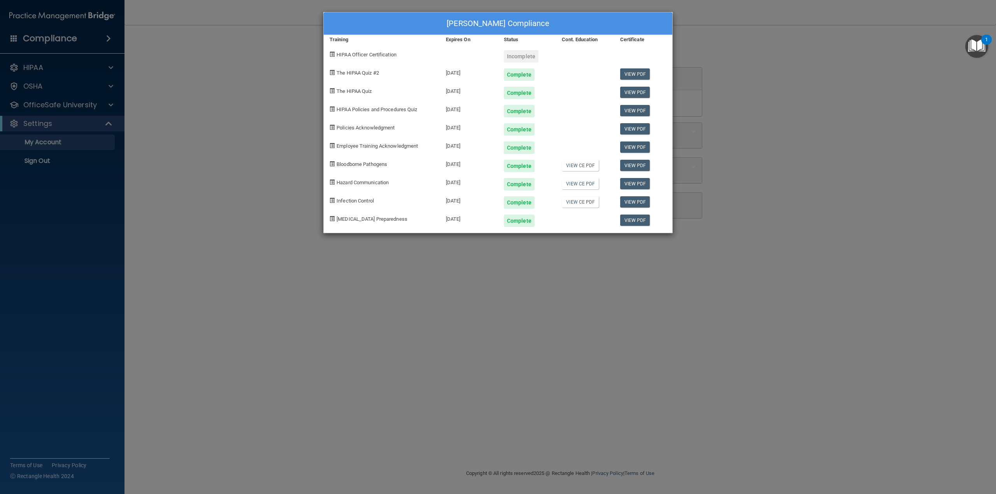
click at [873, 127] on div "[PERSON_NAME] Compliance Training Expires On Status Cont. Education Certificate…" at bounding box center [498, 247] width 996 height 494
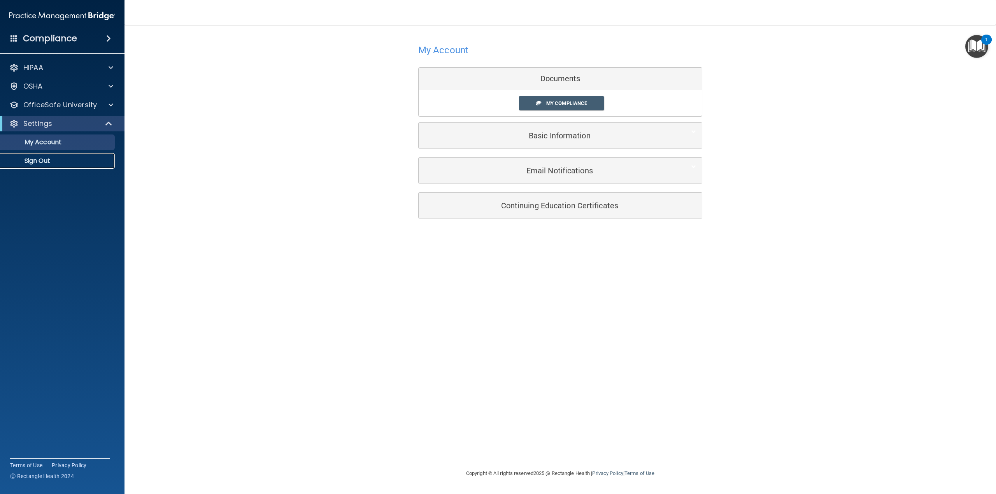
click at [49, 165] on p "Sign Out" at bounding box center [58, 161] width 106 height 8
